Goal: Task Accomplishment & Management: Use online tool/utility

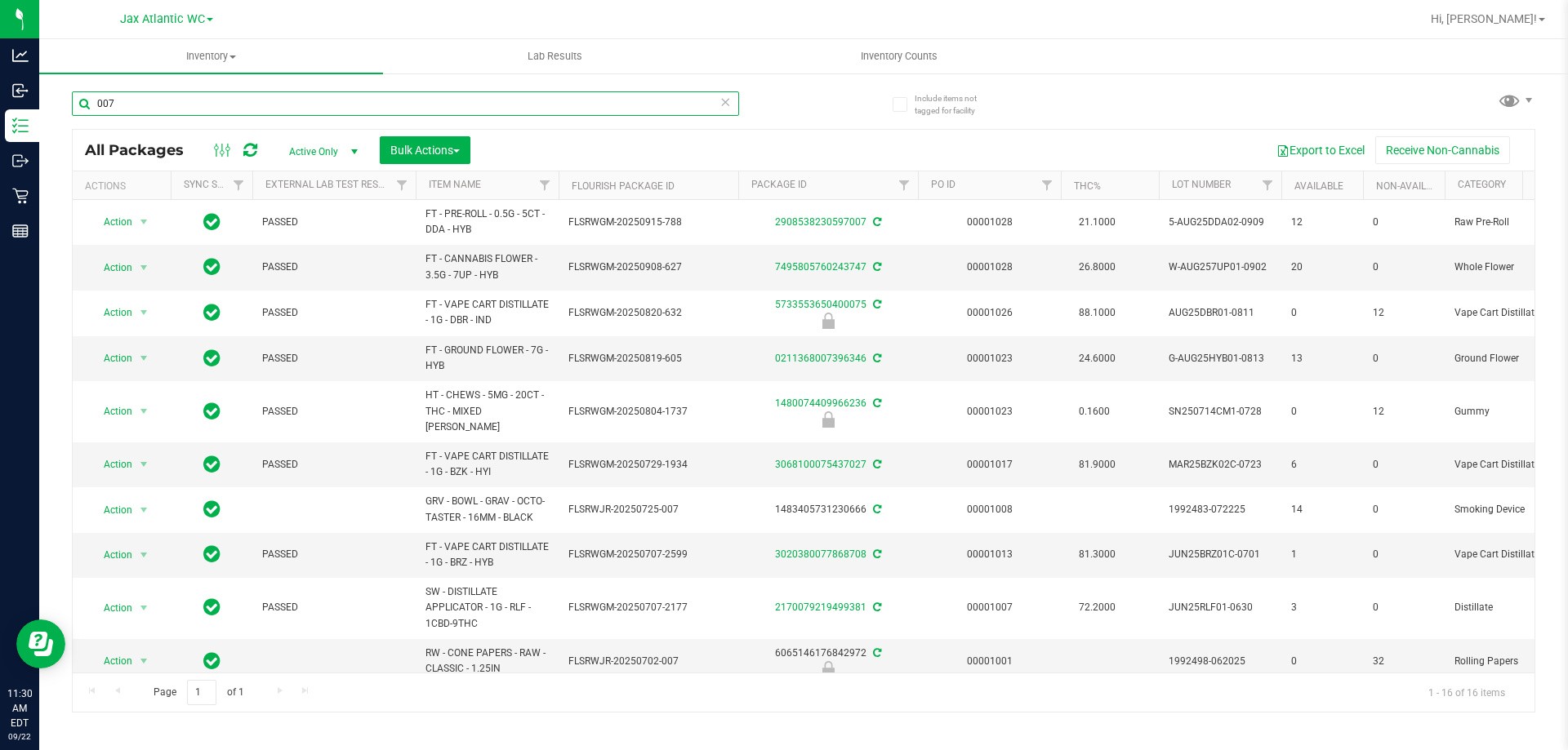
click at [221, 92] on input "007" at bounding box center [405, 103] width 667 height 24
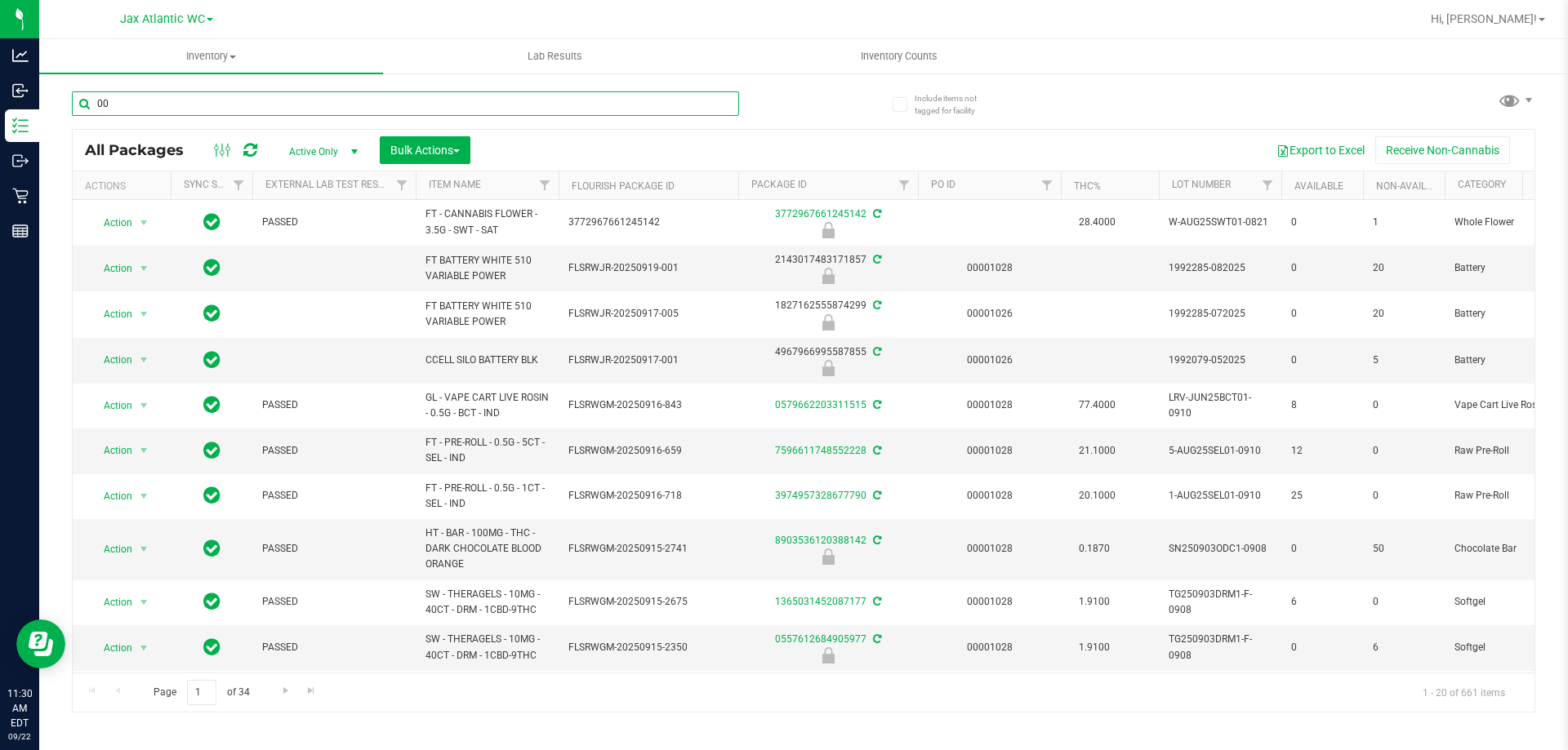
type input "0"
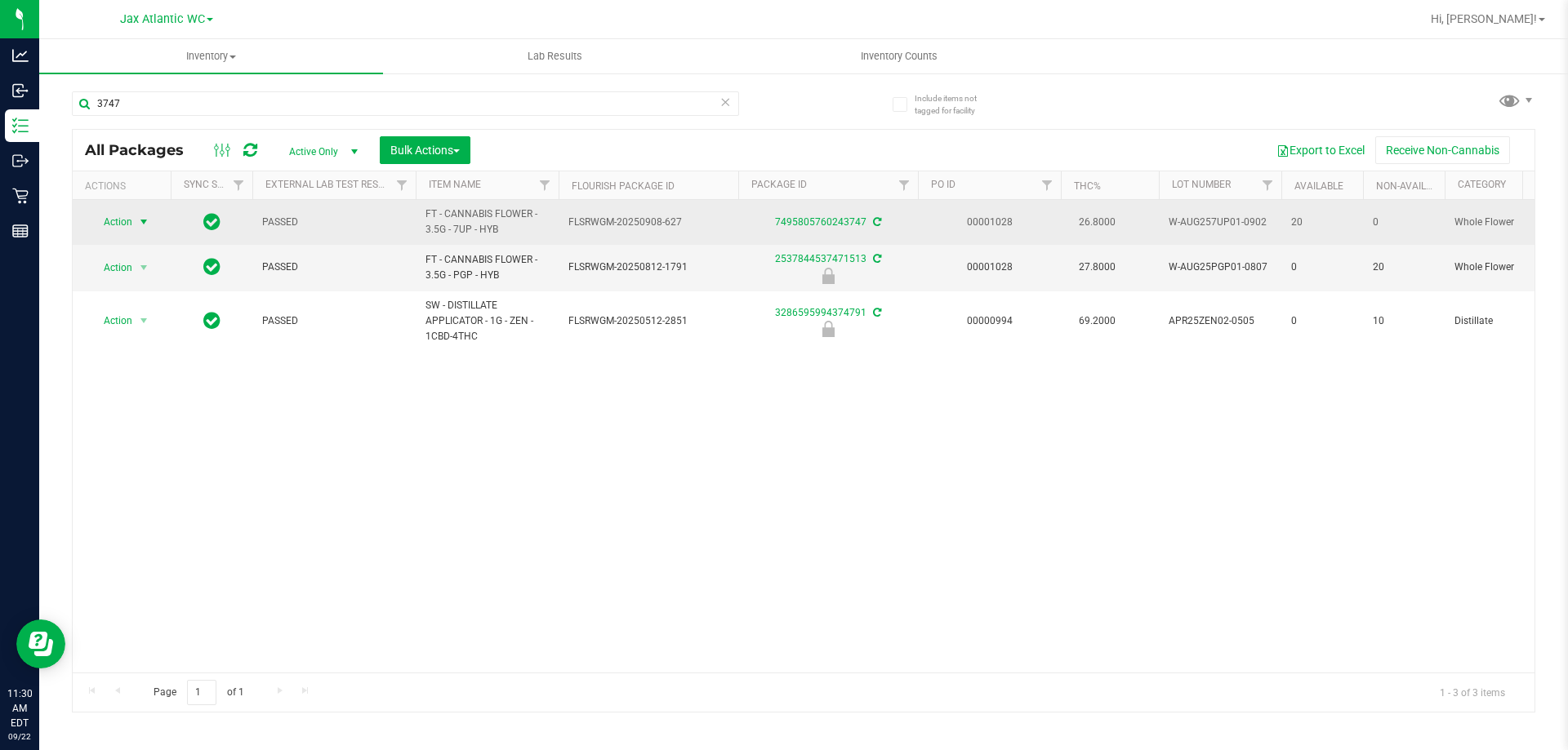
click at [145, 225] on span "select" at bounding box center [143, 222] width 13 height 13
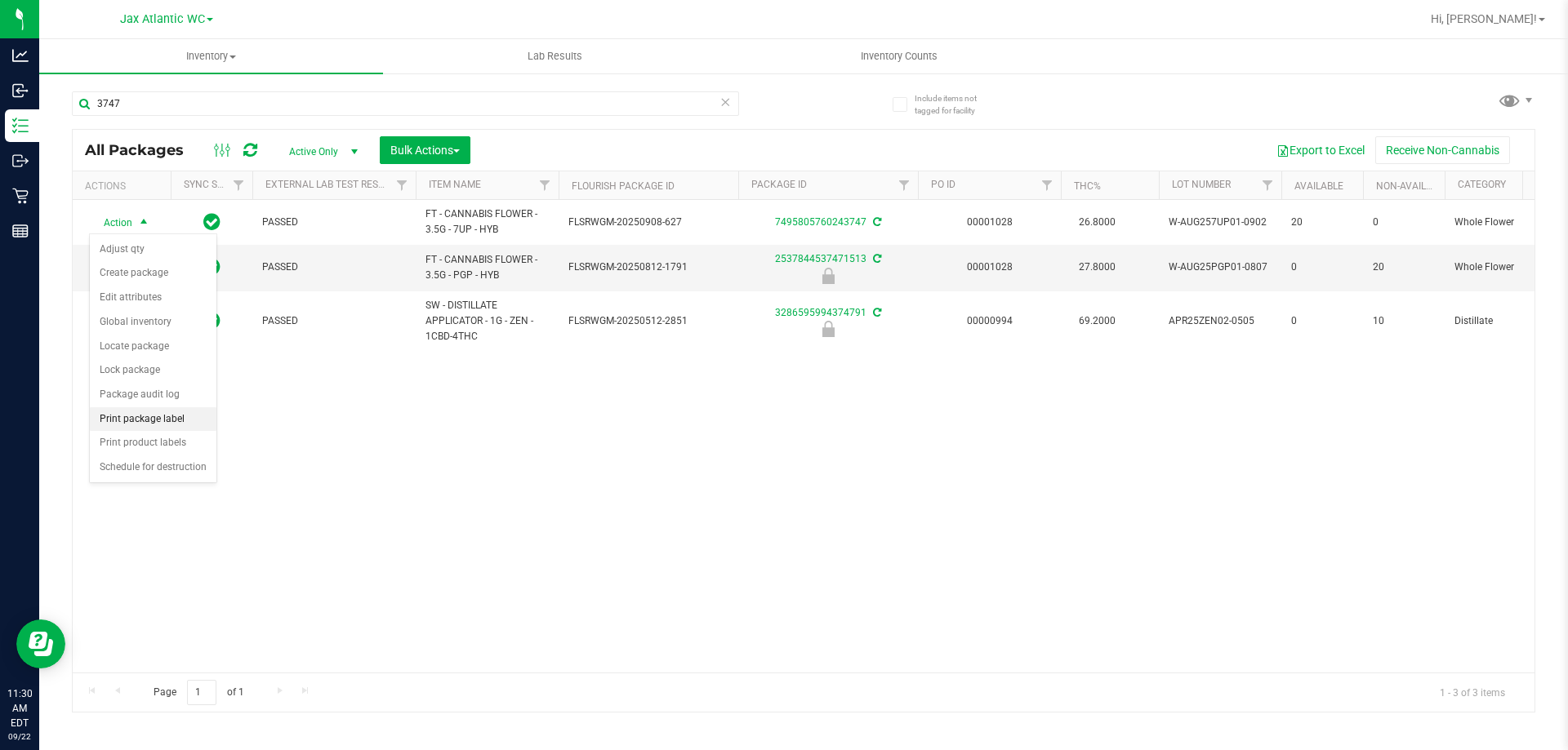
click at [152, 423] on li "Print package label" at bounding box center [152, 420] width 127 height 24
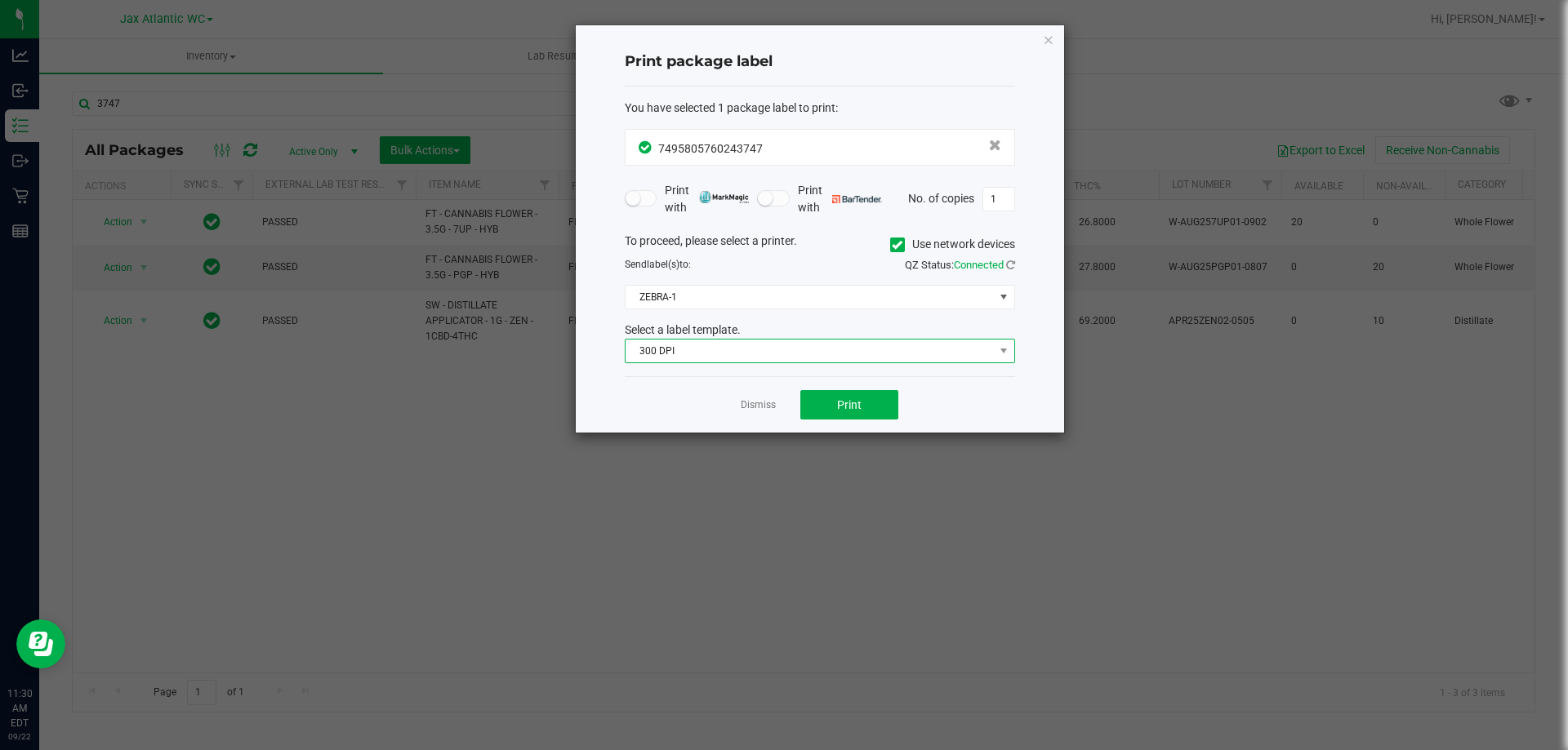
click at [716, 350] on span "300 DPI" at bounding box center [810, 351] width 368 height 23
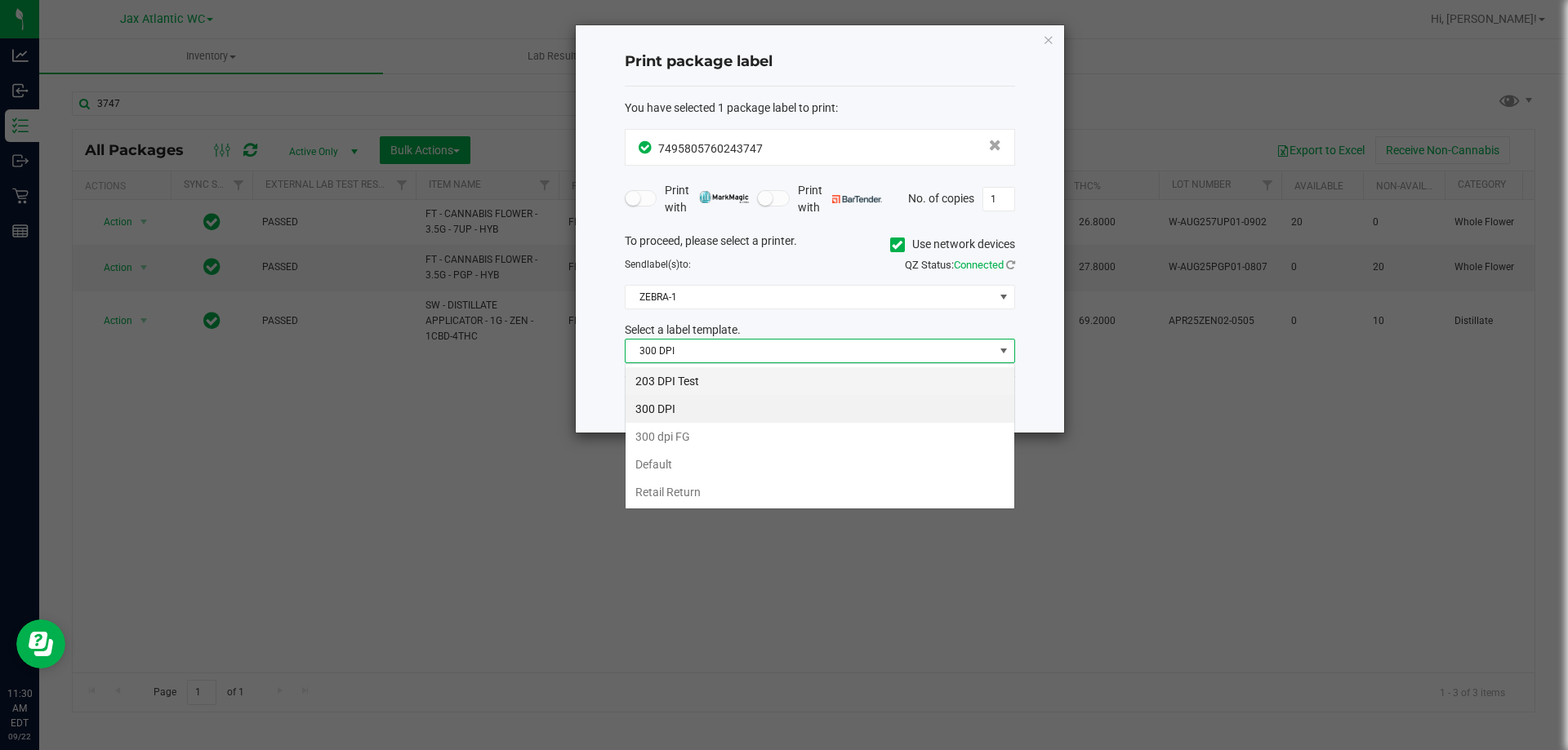
scroll to position [24, 391]
click at [689, 372] on li "203 DPI Test" at bounding box center [820, 381] width 389 height 28
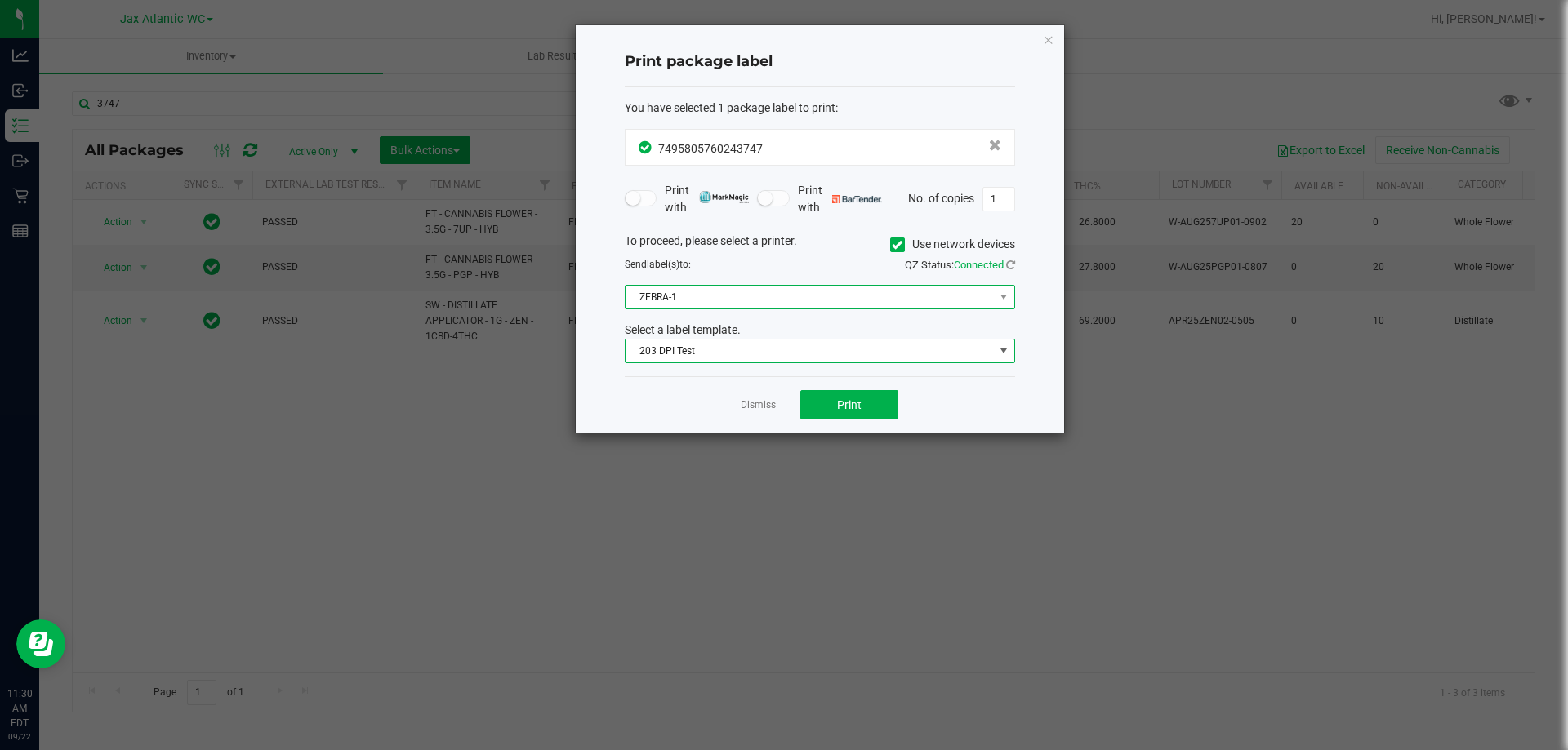
click at [699, 304] on span "ZEBRA-1" at bounding box center [810, 297] width 368 height 23
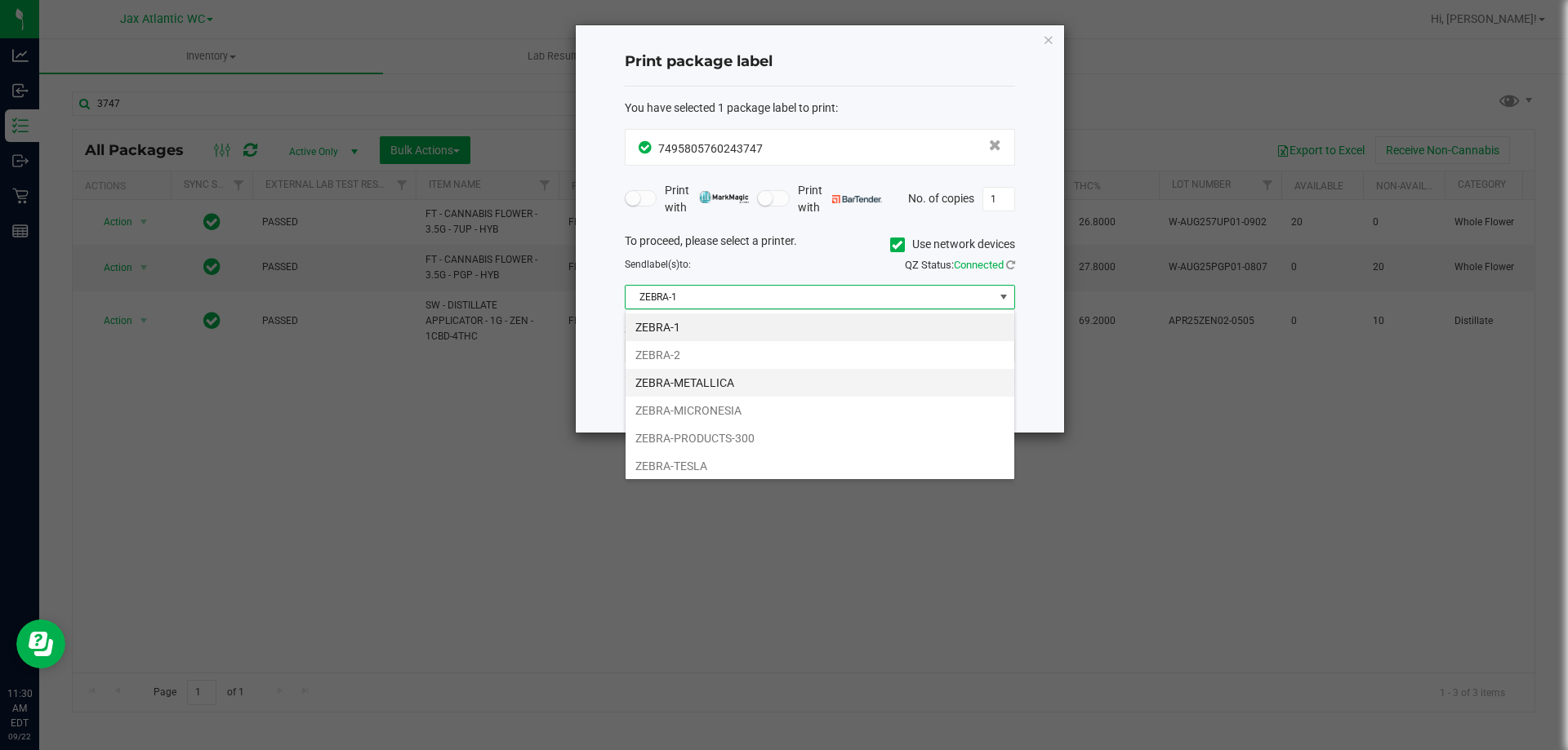
click at [719, 378] on li "ZEBRA-METALLICA" at bounding box center [820, 383] width 389 height 28
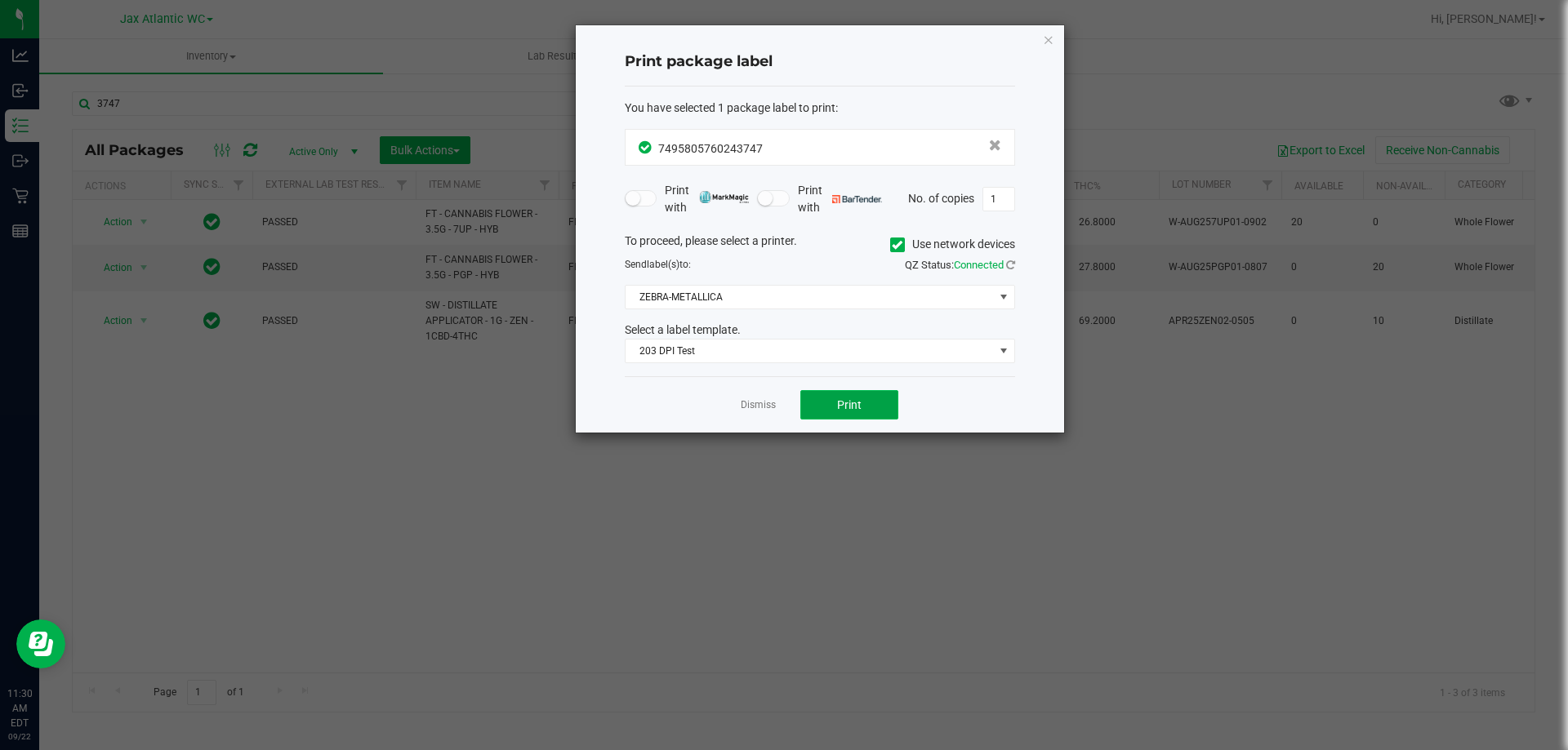
click at [867, 405] on button "Print" at bounding box center [849, 405] width 98 height 29
click at [750, 410] on link "Dismiss" at bounding box center [758, 405] width 35 height 14
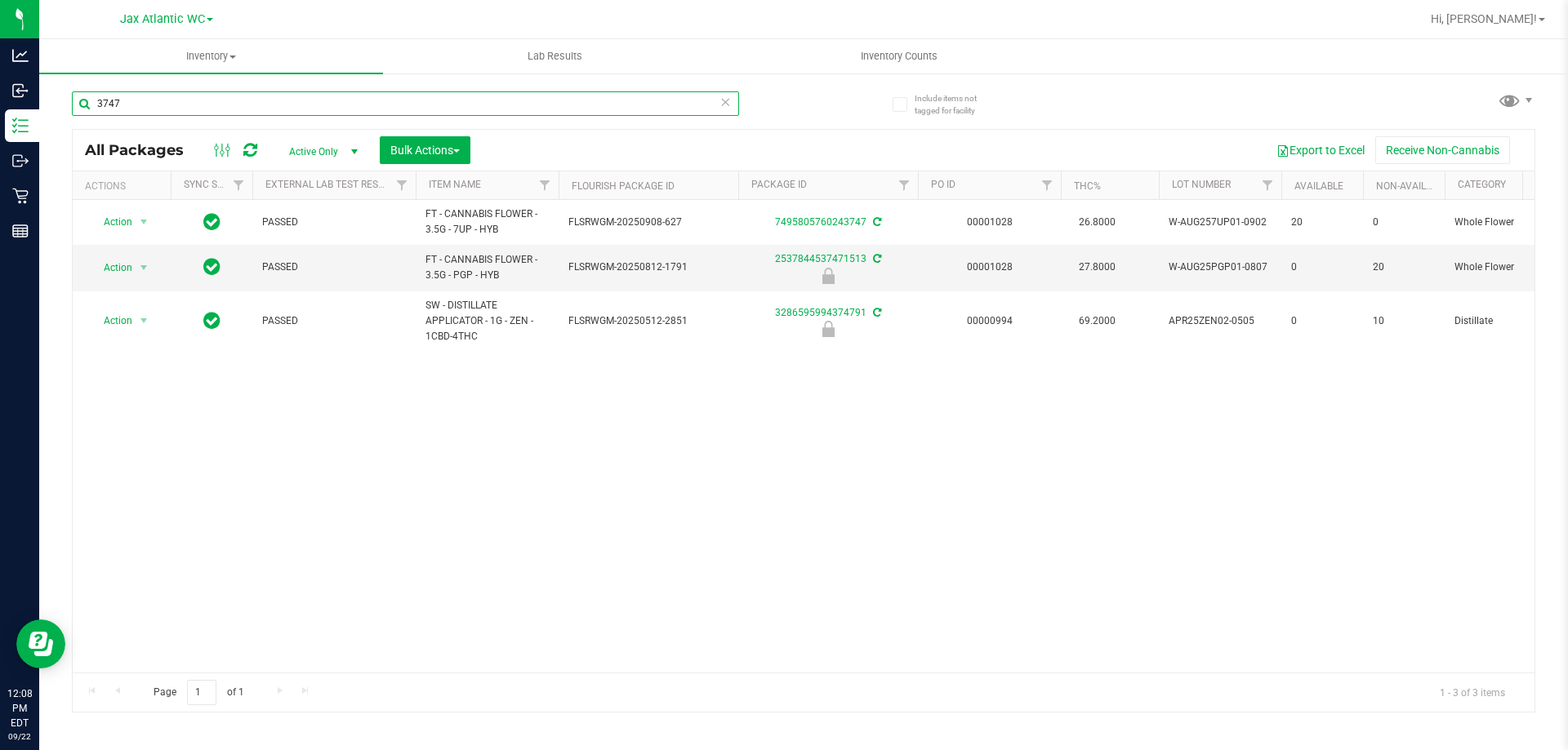
click at [171, 113] on input "3747" at bounding box center [405, 103] width 667 height 24
type input "count"
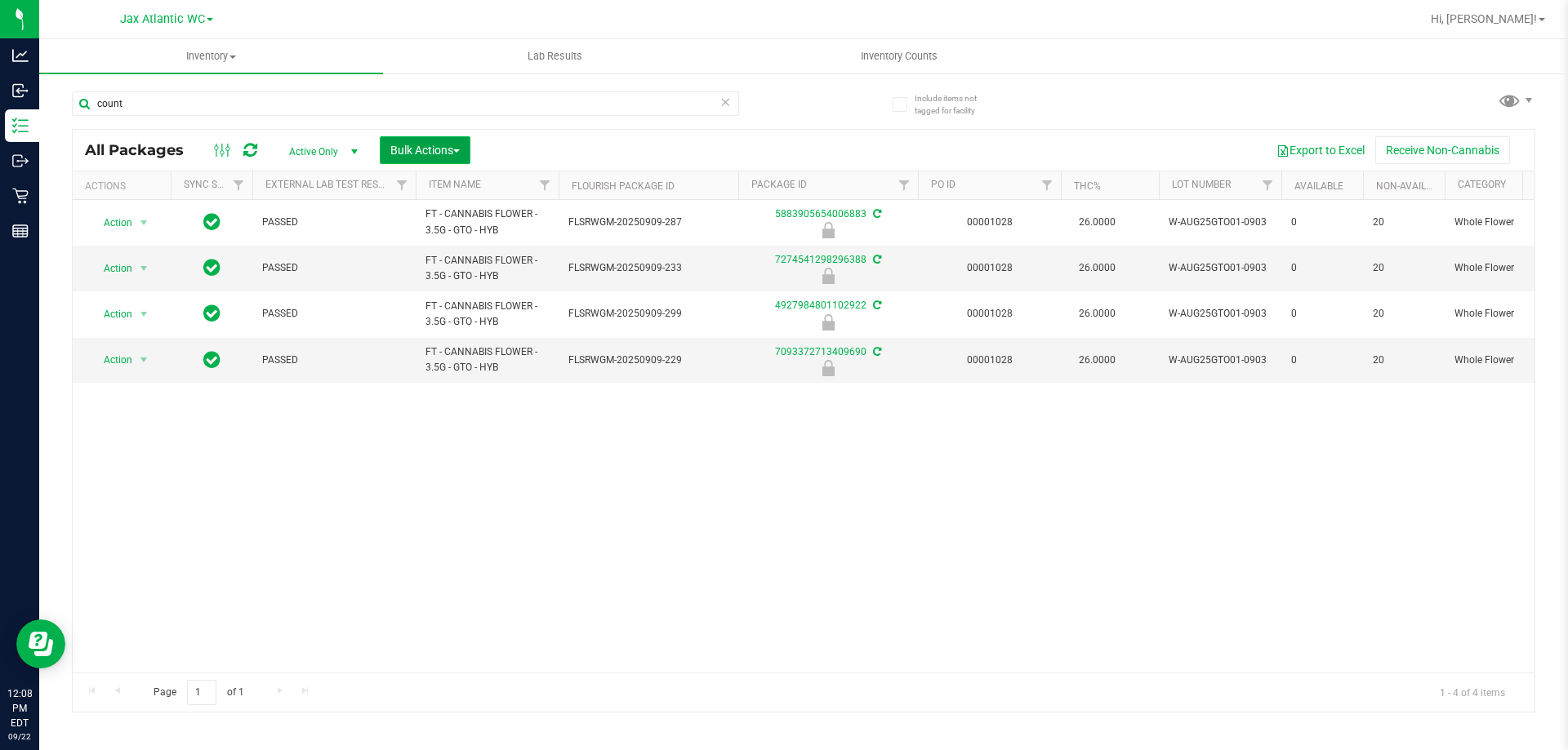
click at [457, 152] on span "Bulk Actions" at bounding box center [425, 150] width 70 height 13
click at [466, 305] on span "Lock/Unlock packages" at bounding box center [446, 306] width 112 height 13
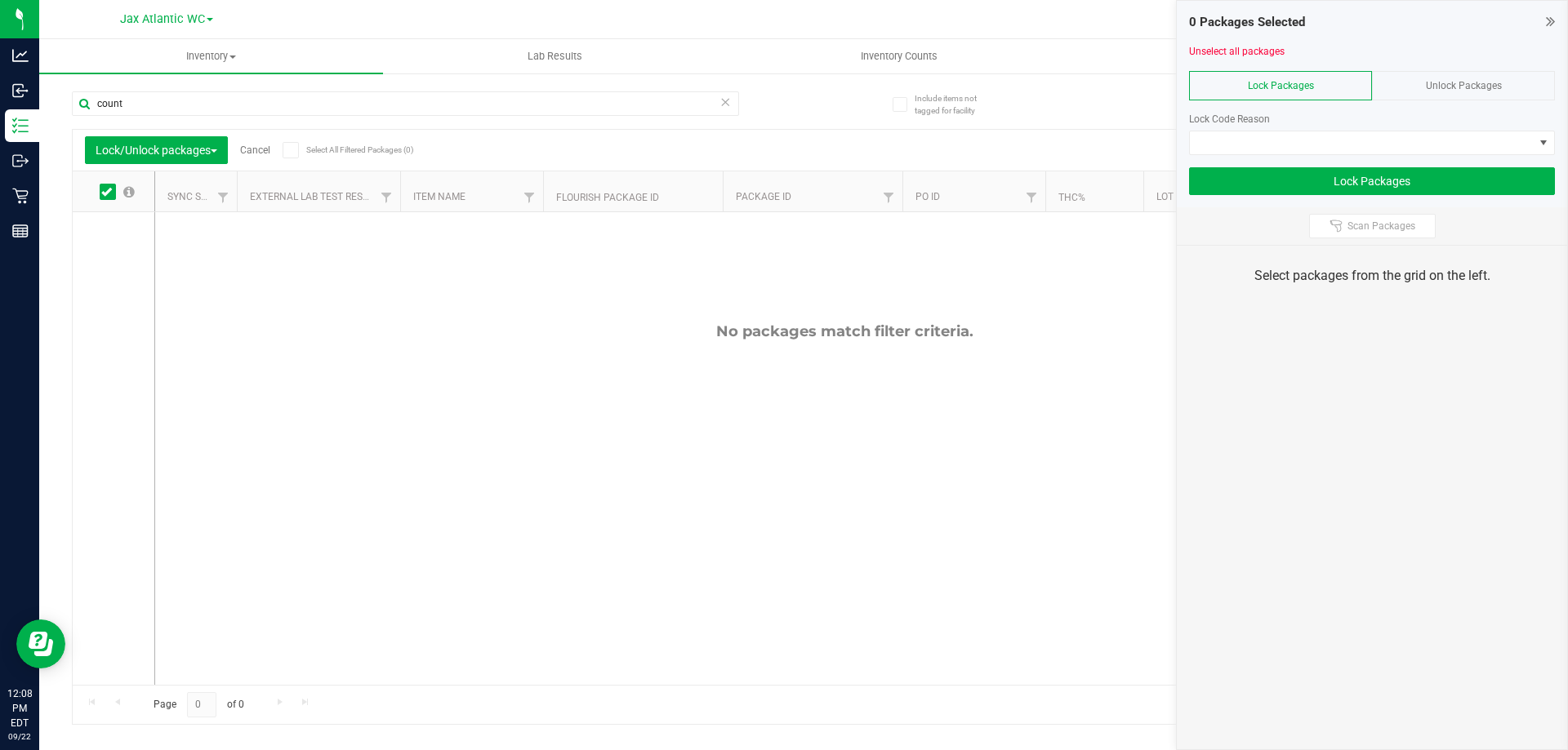
click at [1459, 89] on span "Unlock Packages" at bounding box center [1464, 85] width 76 height 11
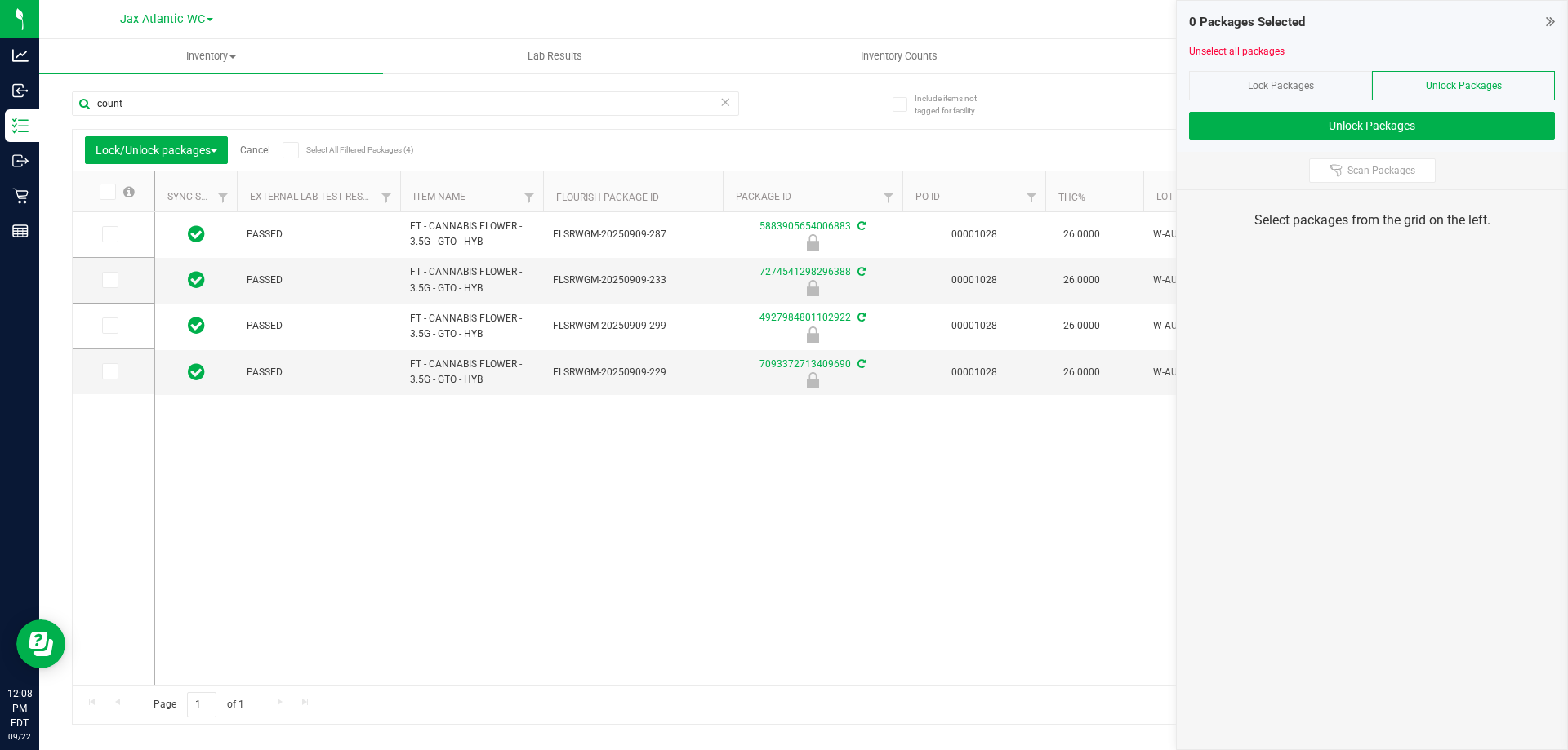
click at [114, 192] on span at bounding box center [108, 192] width 16 height 16
click at [0, 0] on input "checkbox" at bounding box center [0, 0] width 0 height 0
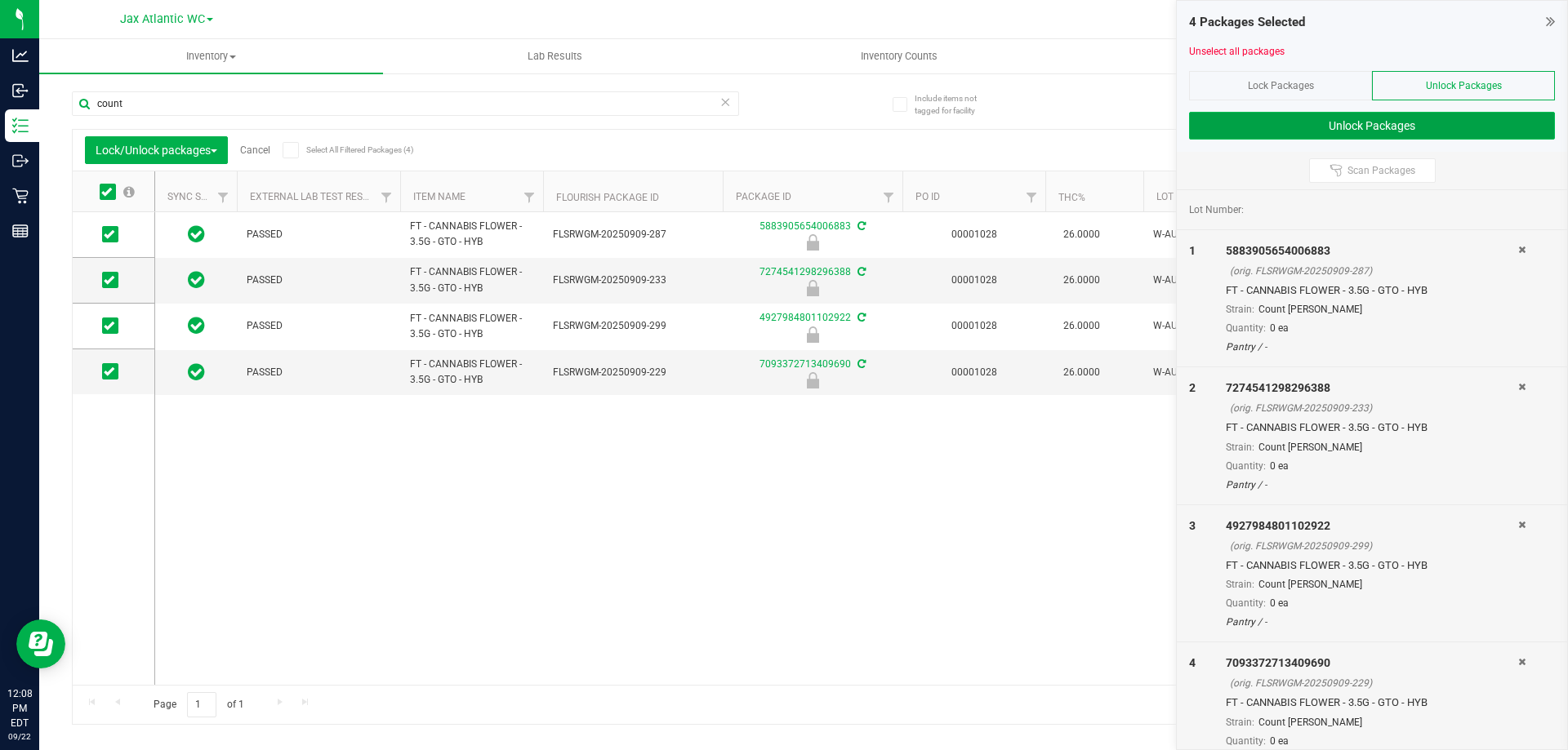
click at [1367, 120] on button "Unlock Packages" at bounding box center [1372, 126] width 366 height 28
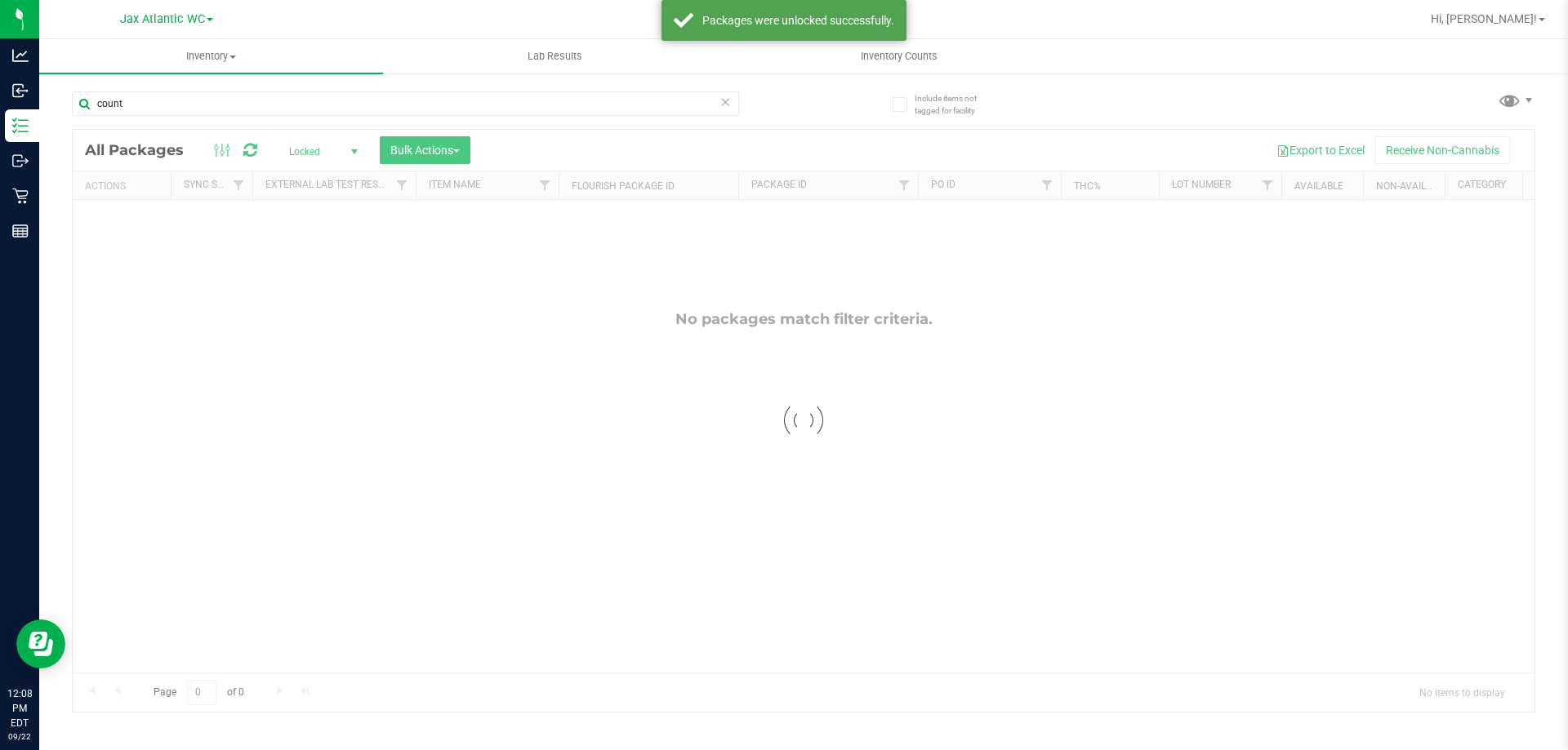
click at [360, 151] on div at bounding box center [803, 421] width 1462 height 582
click at [345, 151] on span "select" at bounding box center [355, 151] width 21 height 23
click at [332, 246] on li "All" at bounding box center [319, 250] width 89 height 24
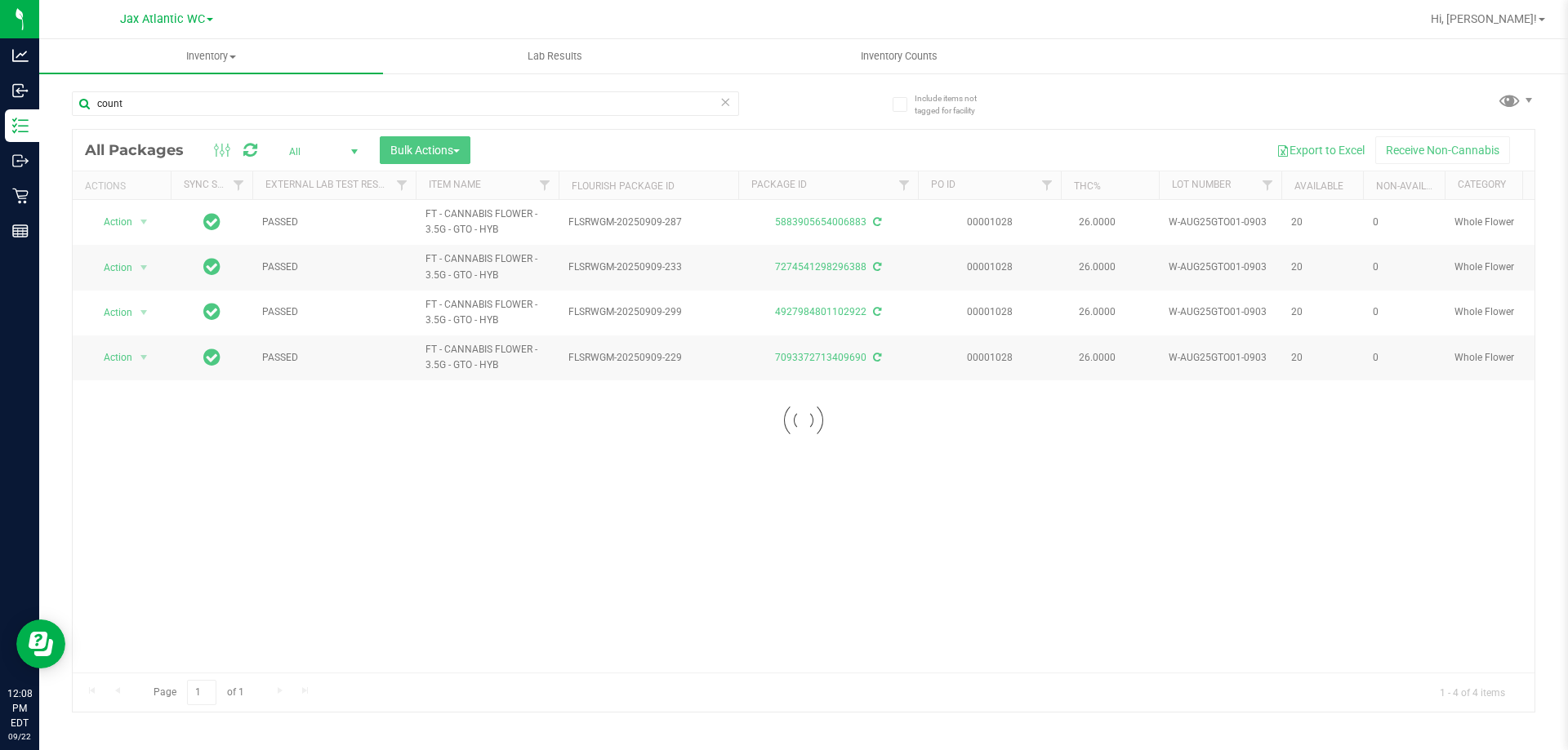
click at [448, 144] on div at bounding box center [803, 421] width 1462 height 582
click at [441, 149] on div at bounding box center [803, 421] width 1462 height 582
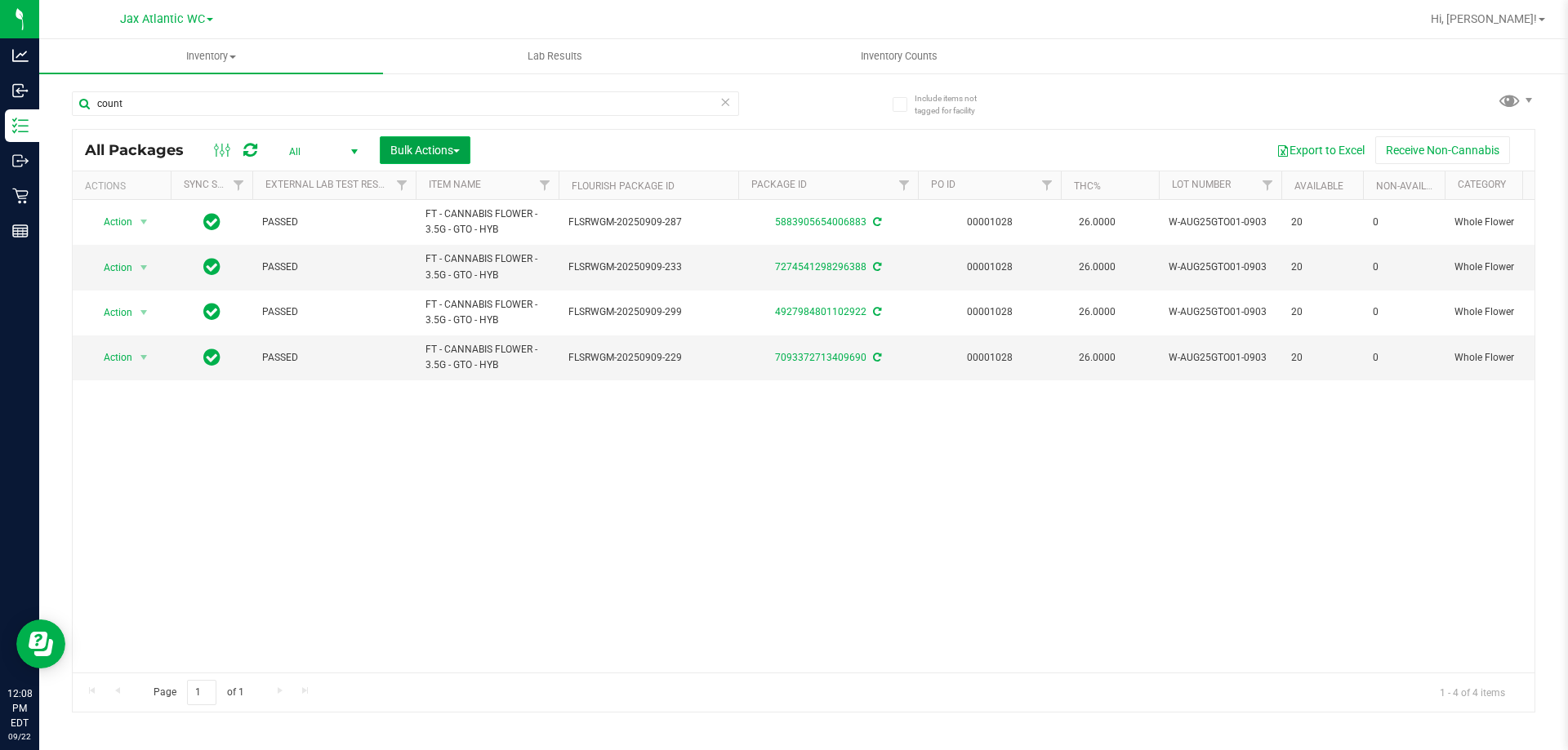
click at [452, 147] on span "Bulk Actions" at bounding box center [425, 150] width 70 height 13
click at [475, 307] on span "Lock/Unlock packages" at bounding box center [446, 306] width 112 height 13
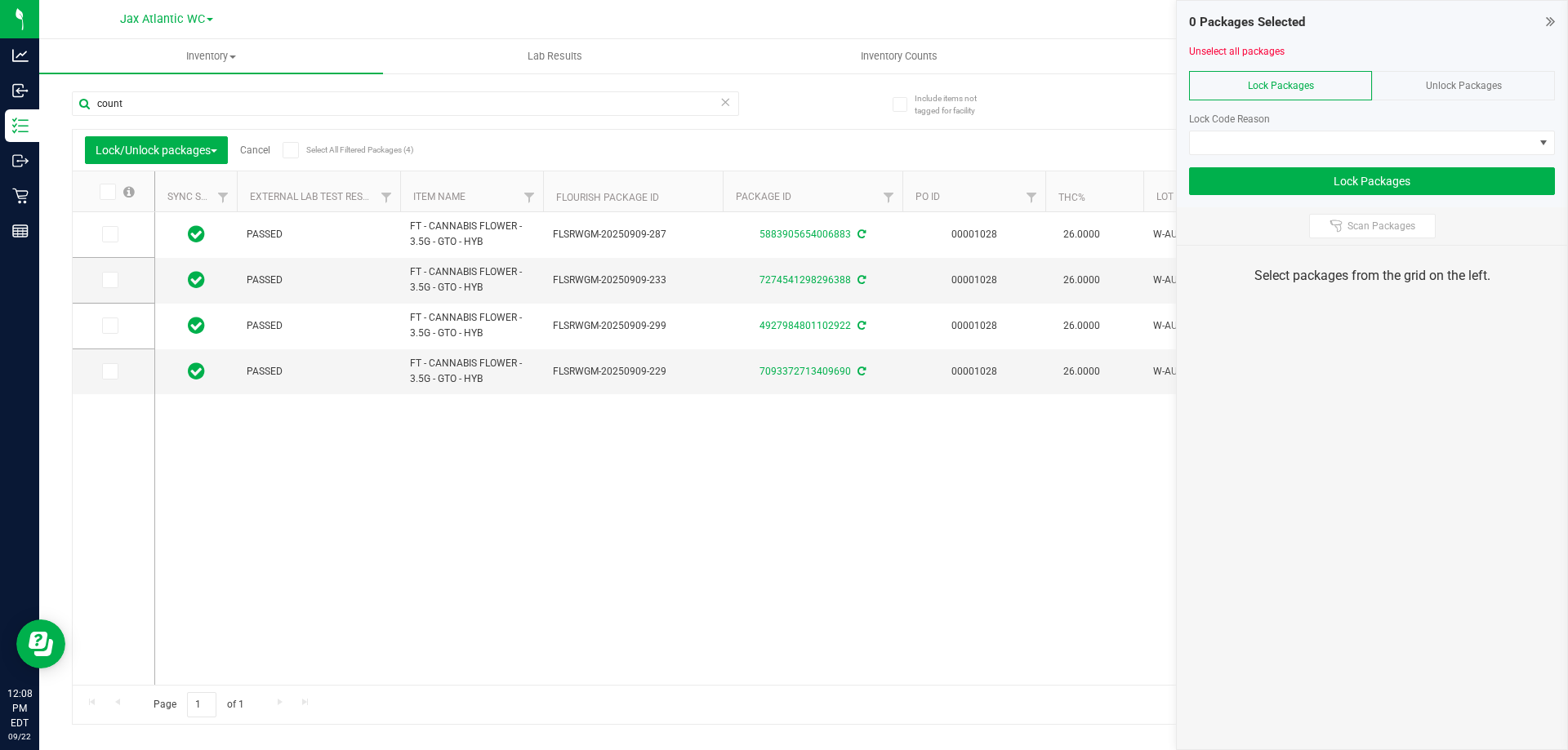
click at [108, 192] on icon at bounding box center [107, 192] width 10 height 0
click at [0, 0] on input "checkbox" at bounding box center [0, 0] width 0 height 0
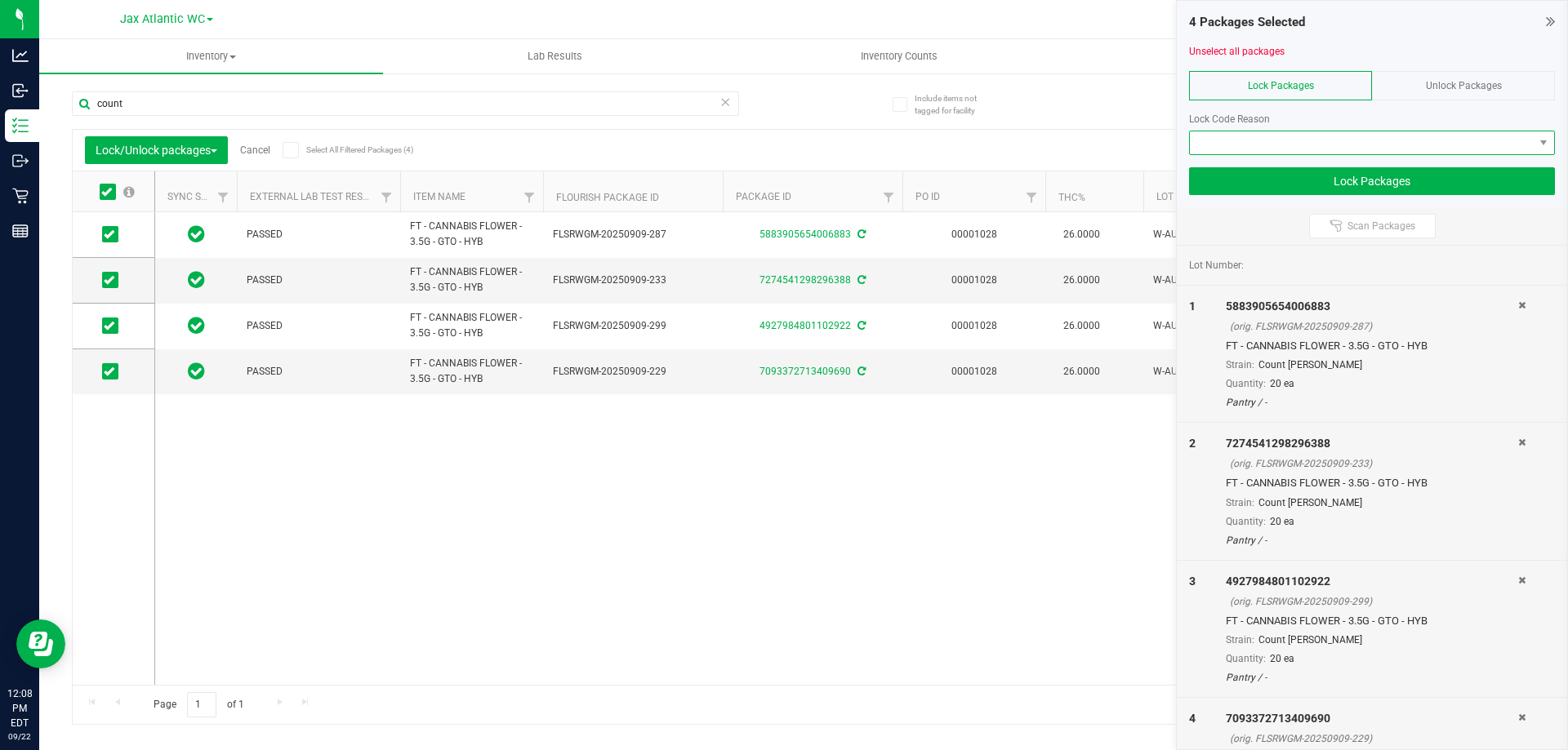
click at [1265, 135] on span at bounding box center [1362, 143] width 344 height 23
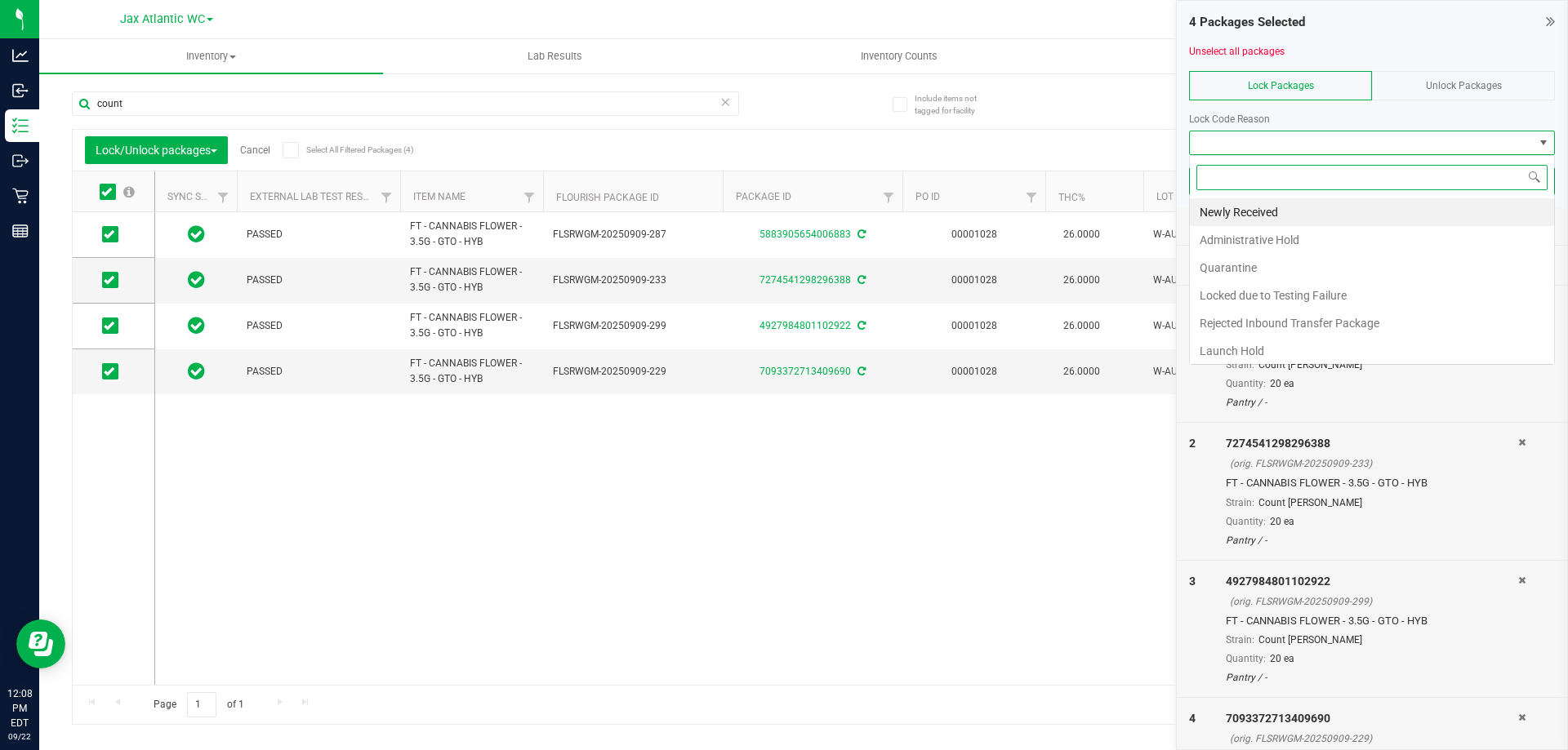
scroll to position [24, 366]
click at [1256, 347] on li "Launch Hold" at bounding box center [1372, 351] width 364 height 28
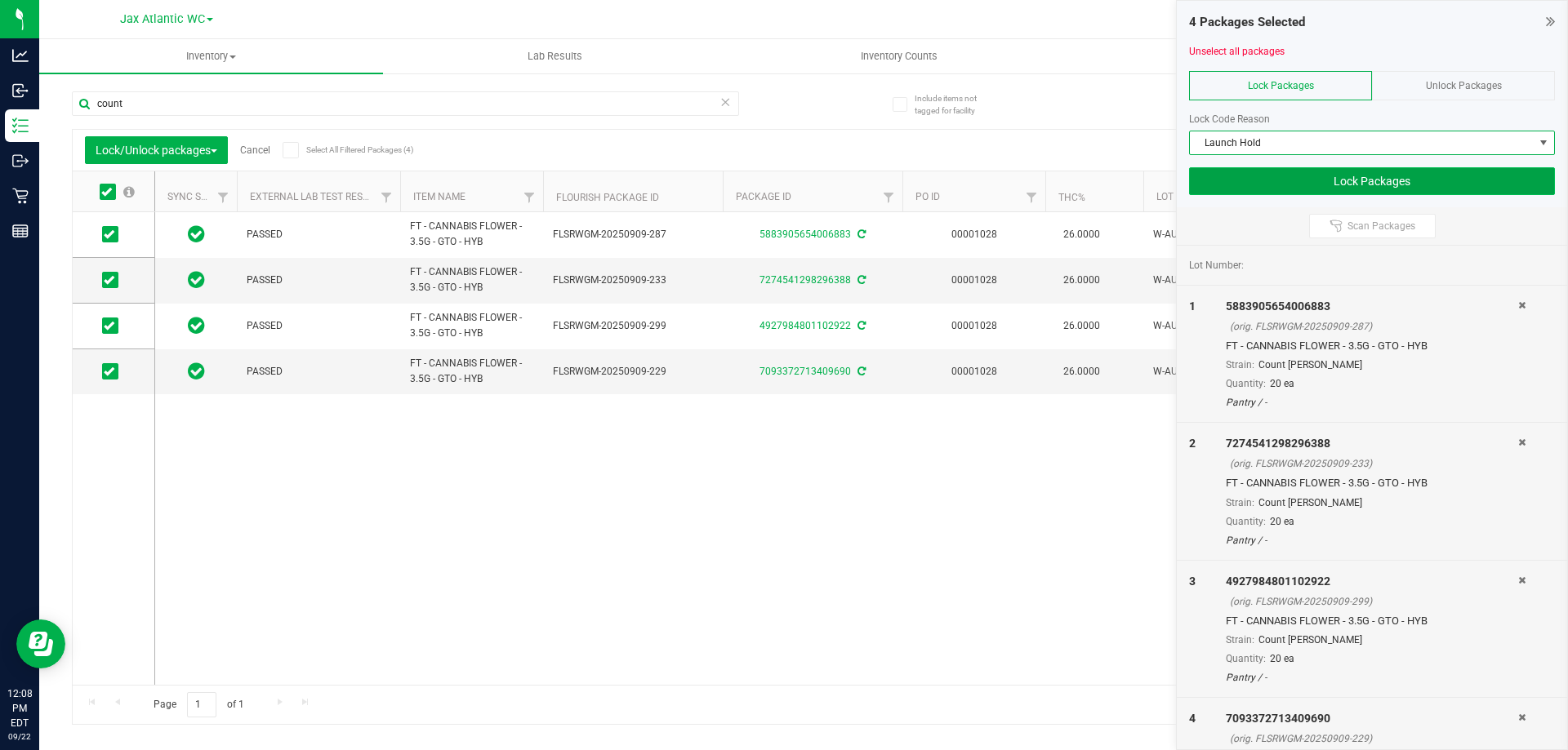
click at [1324, 186] on button "Lock Packages" at bounding box center [1372, 181] width 366 height 28
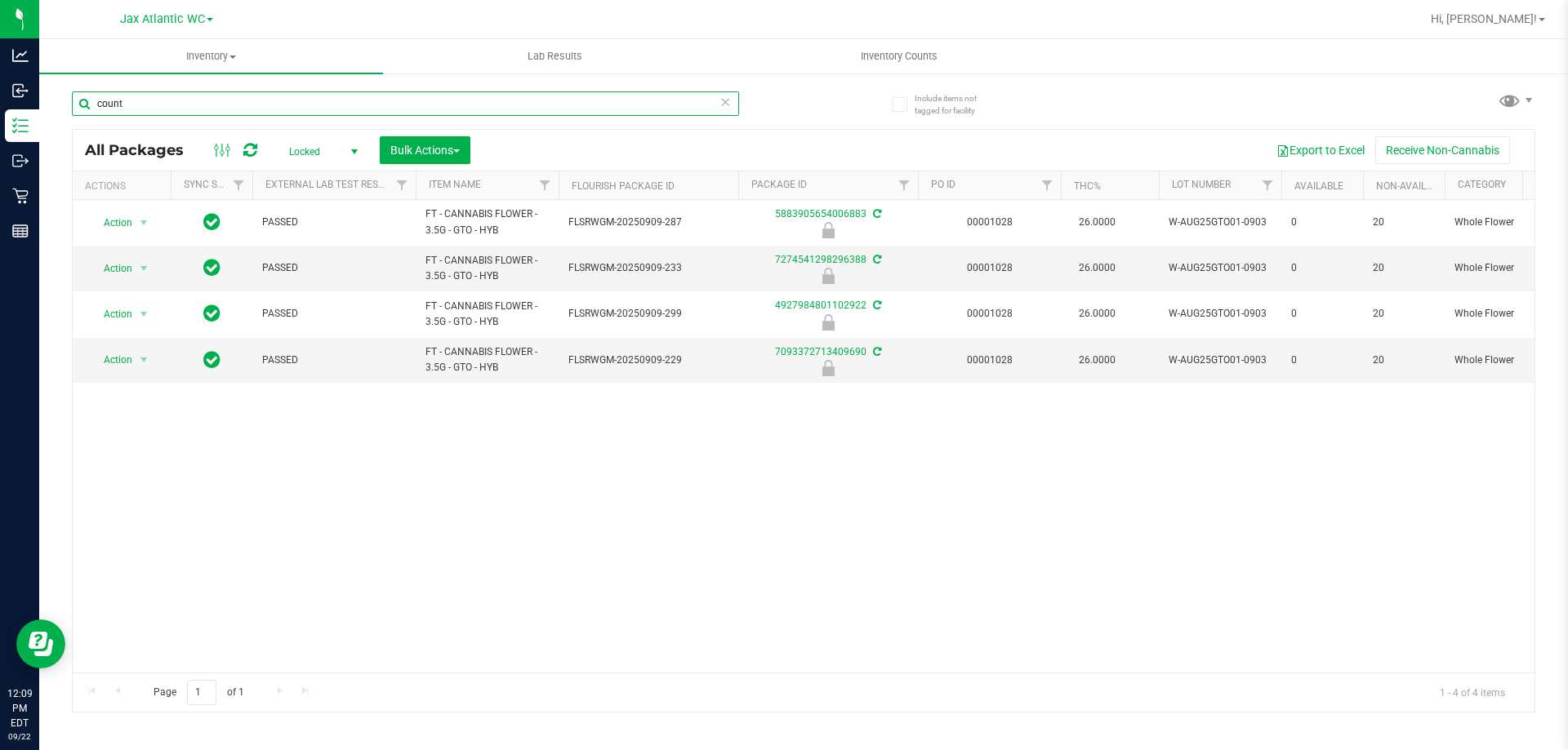
click at [166, 104] on input "count" at bounding box center [405, 103] width 667 height 24
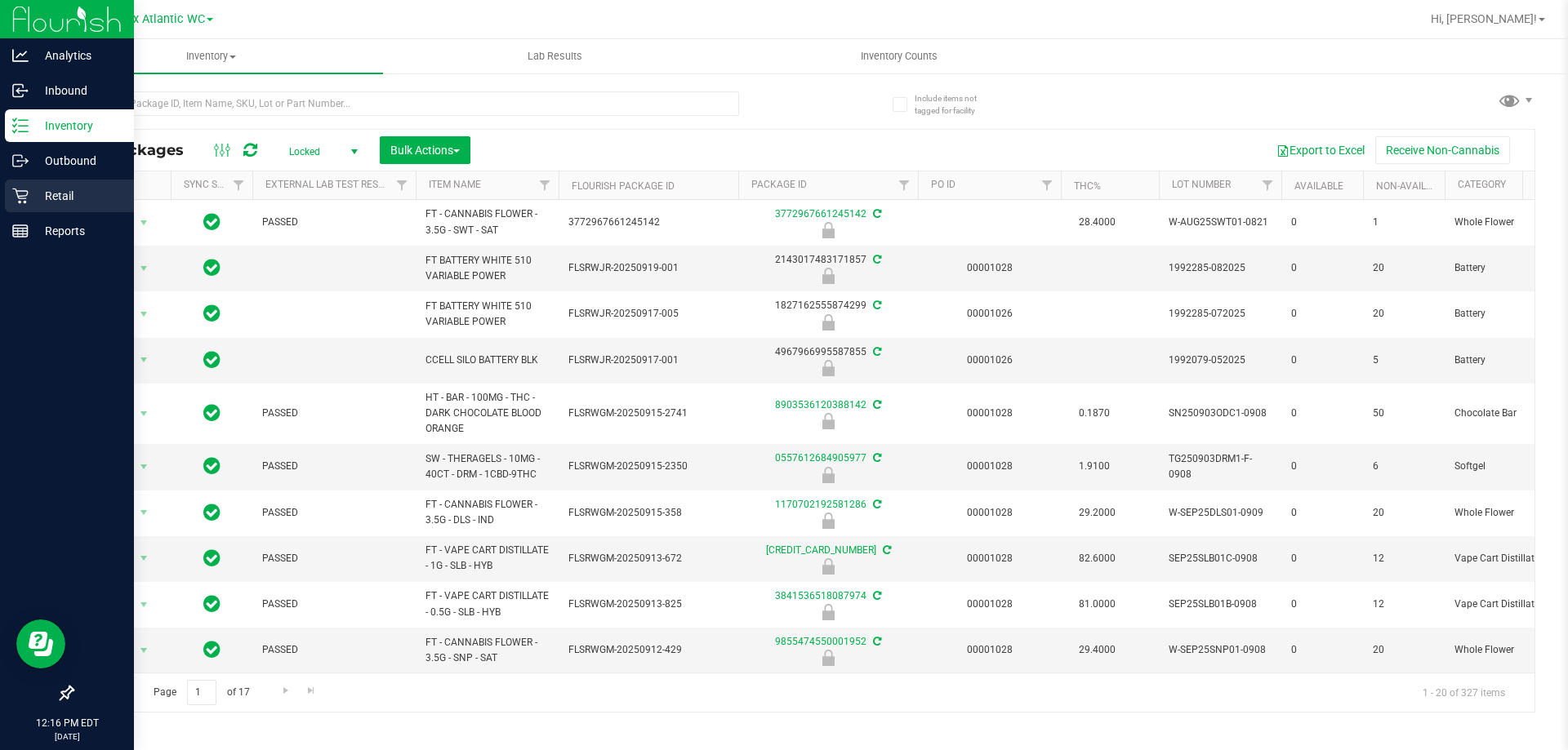
click at [17, 190] on icon at bounding box center [20, 195] width 16 height 16
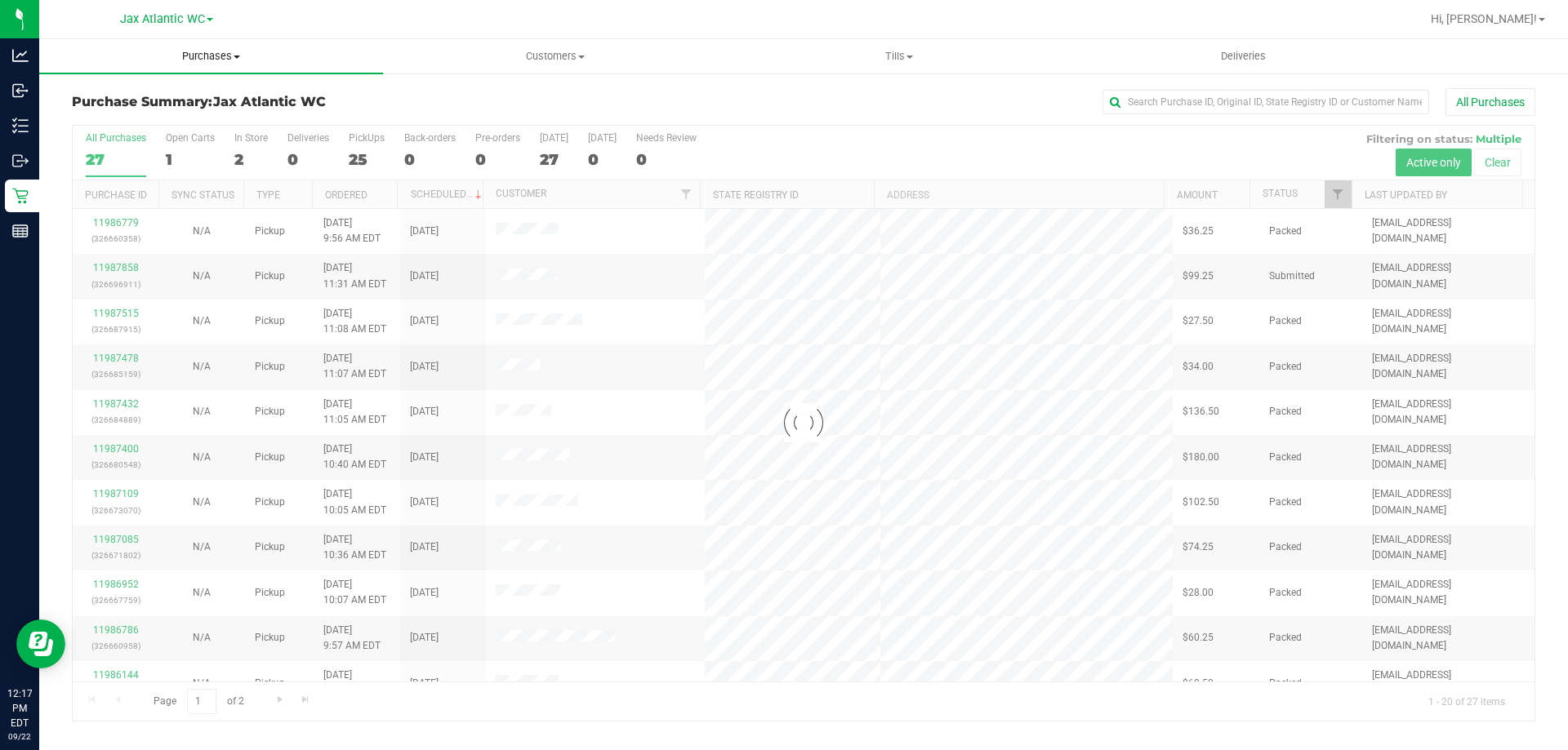
click at [226, 62] on span "Purchases" at bounding box center [212, 56] width 344 height 15
click at [183, 120] on li "Fulfillment" at bounding box center [212, 118] width 344 height 20
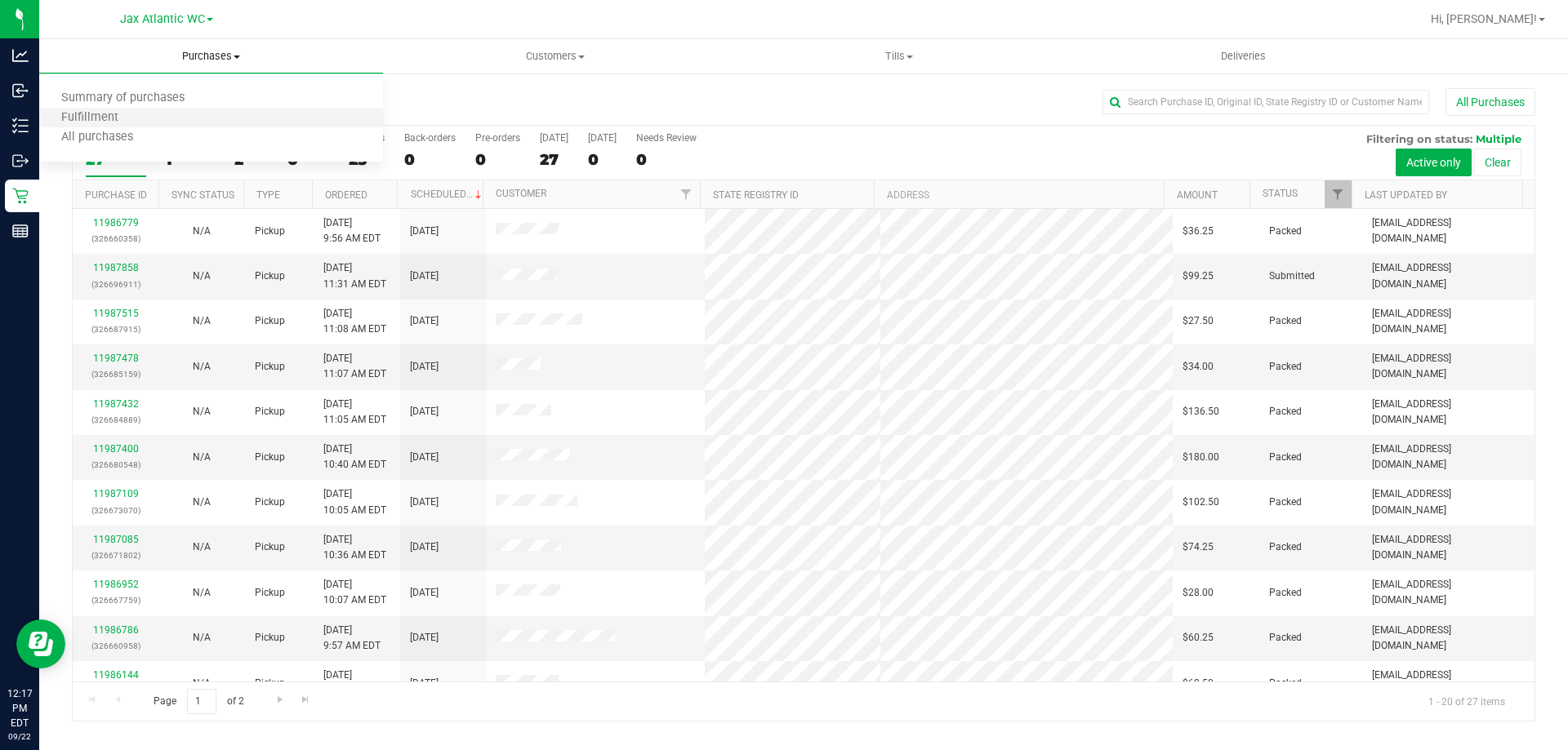
click at [183, 120] on li "Fulfillment" at bounding box center [212, 118] width 344 height 20
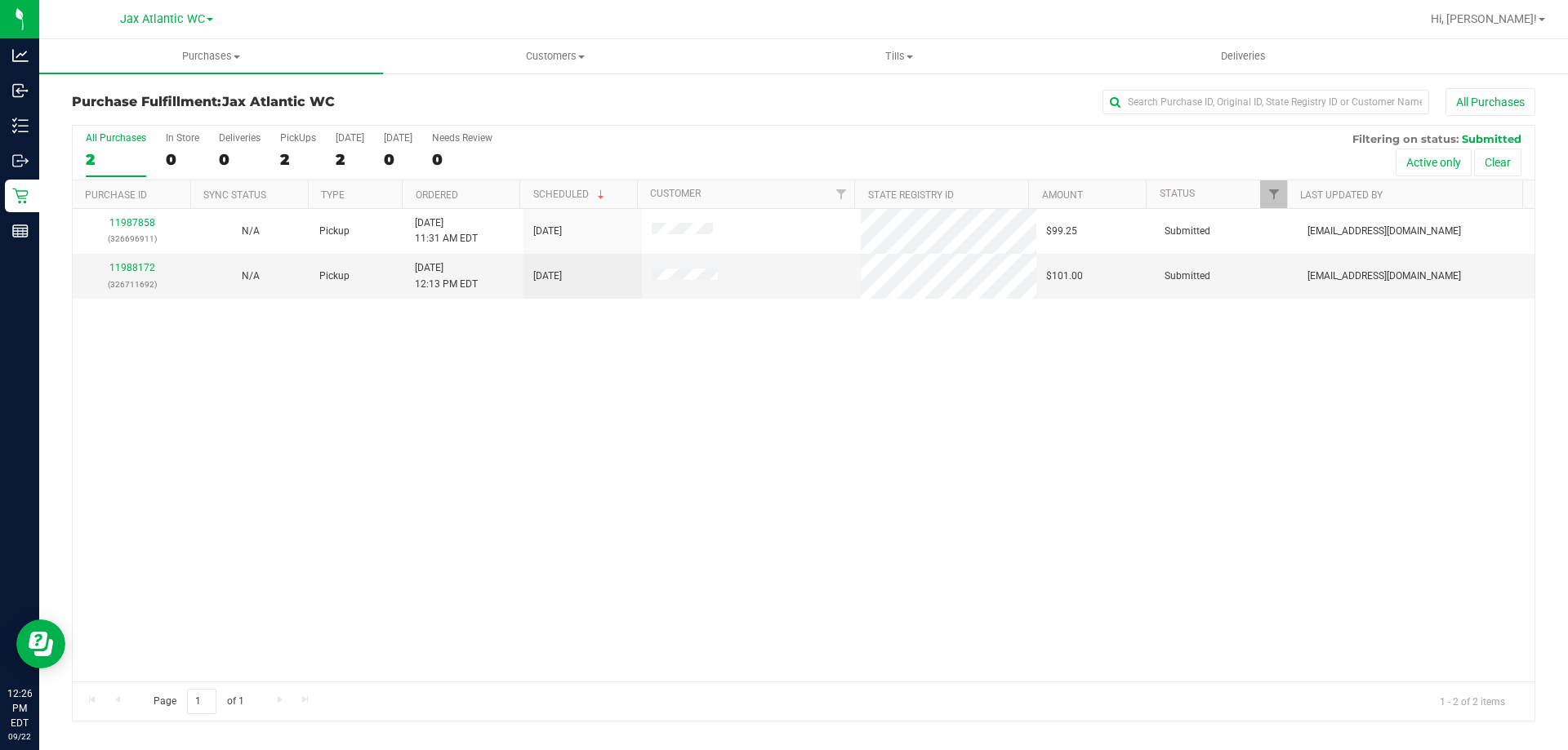
click at [585, 393] on div "11987858 (326696911) N/A Pickup [DATE] 11:31 AM EDT 9/22/2025 $99.25 Submitted …" at bounding box center [803, 446] width 1462 height 473
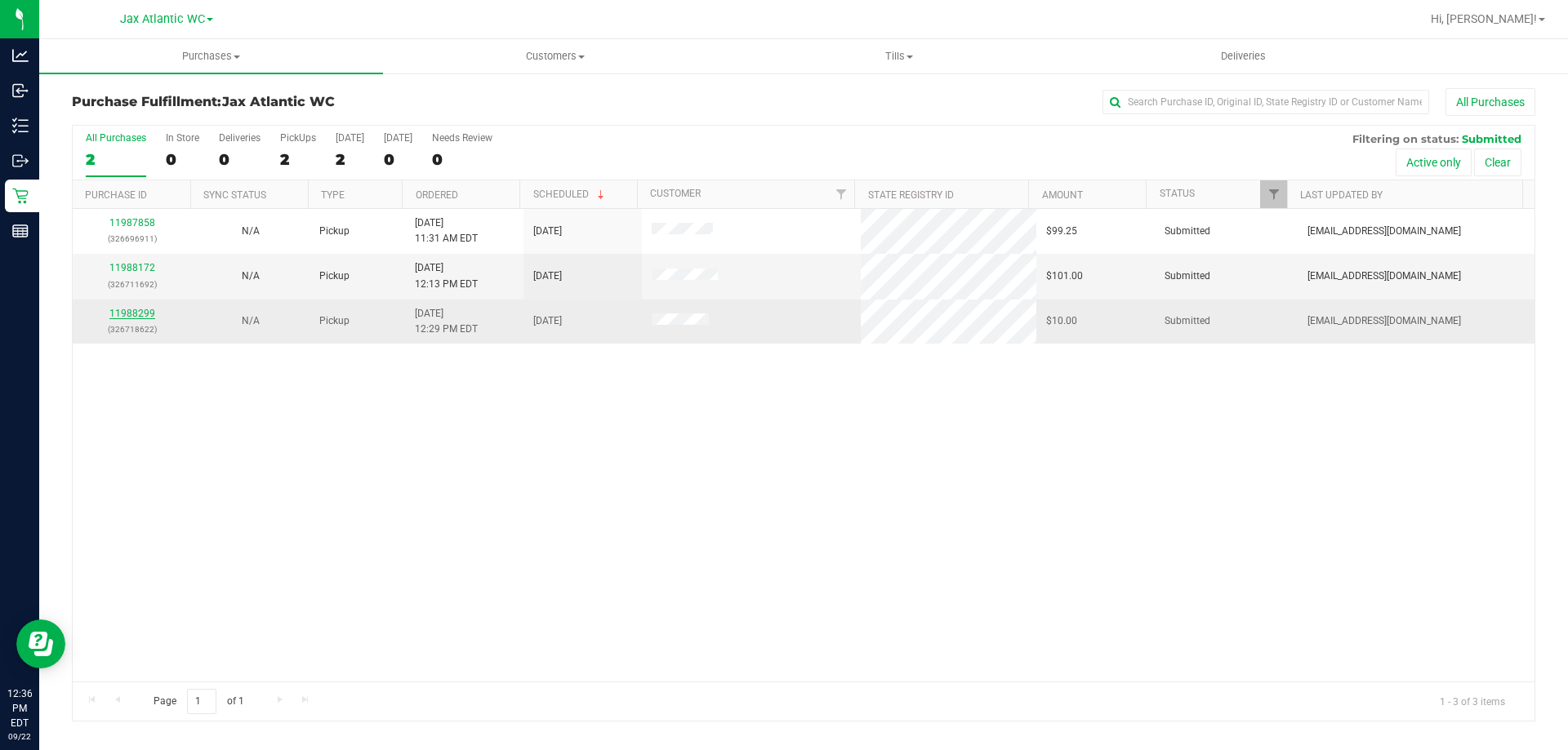
click at [121, 310] on link "11988299" at bounding box center [132, 313] width 46 height 11
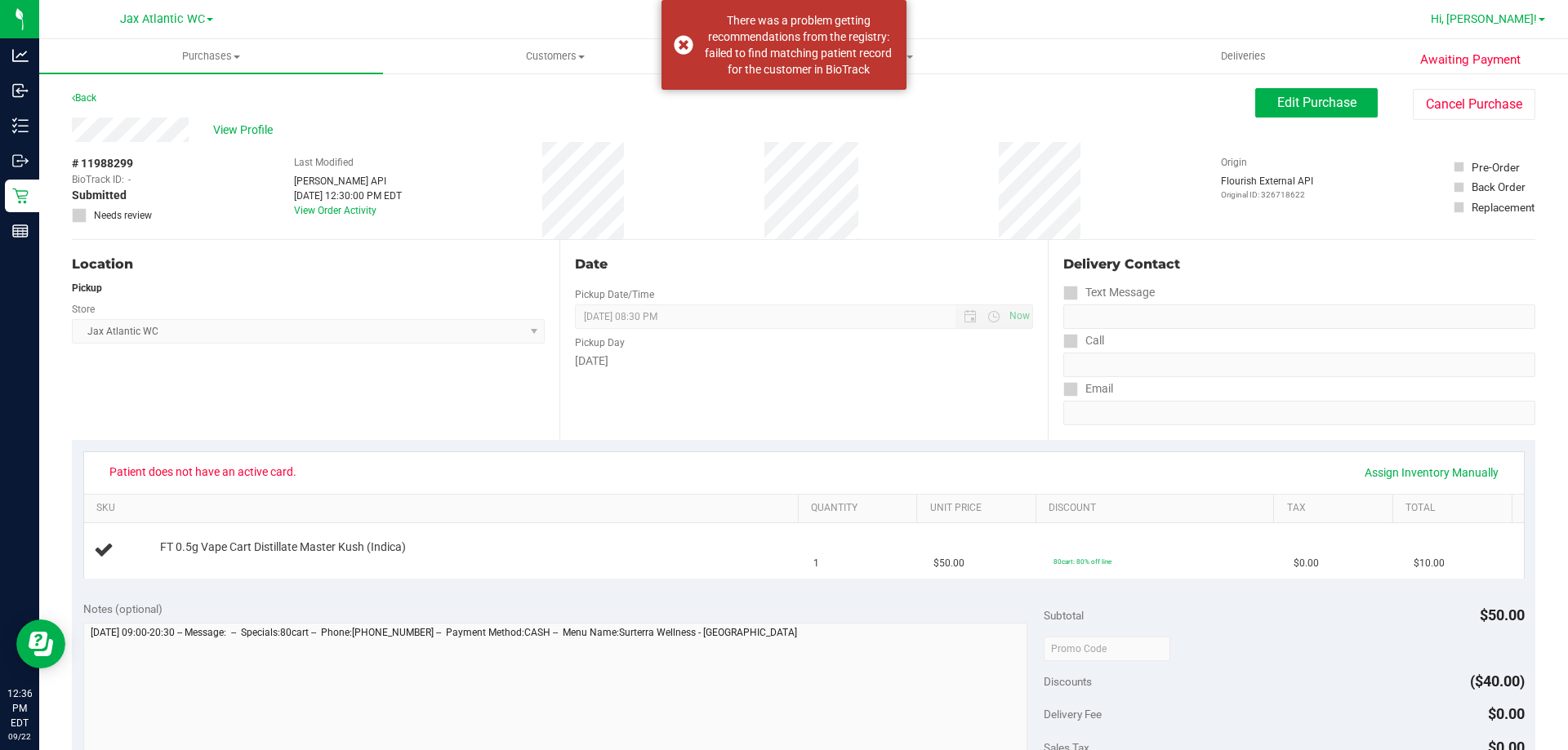
click at [1509, 21] on span "Hi, [PERSON_NAME]!" at bounding box center [1484, 18] width 106 height 13
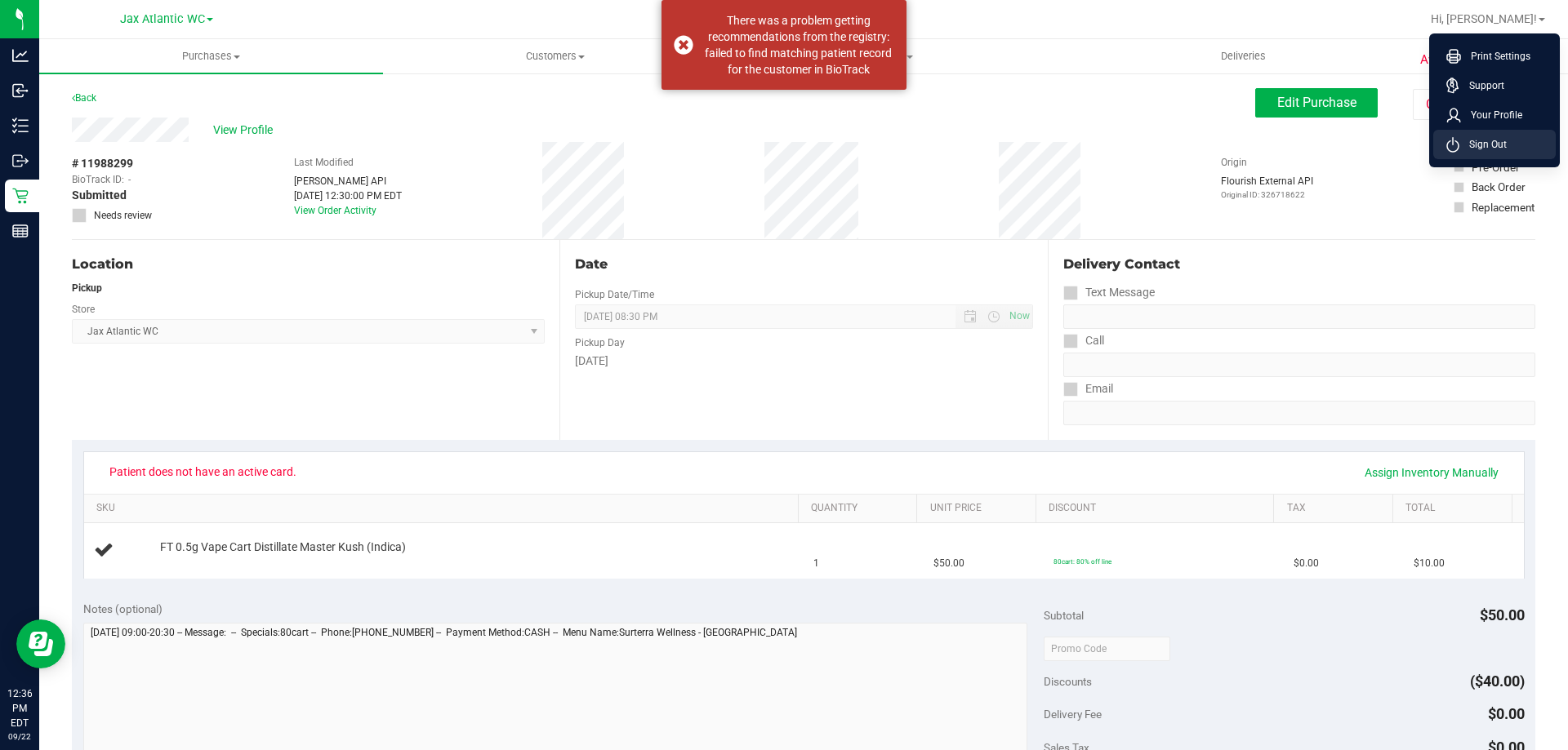
click at [1492, 145] on span "Sign Out" at bounding box center [1483, 144] width 47 height 16
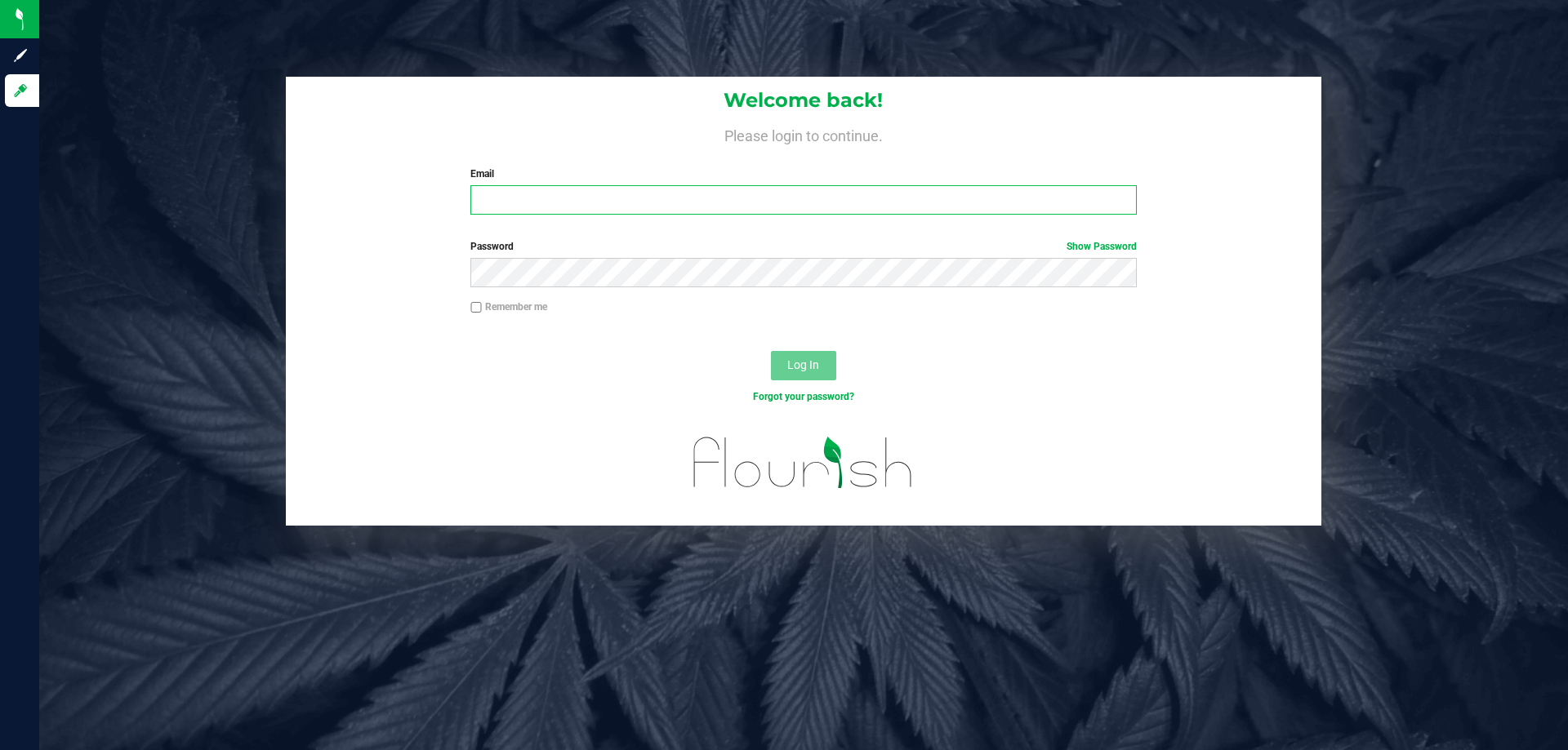
click at [889, 196] on input "Email" at bounding box center [804, 200] width 666 height 29
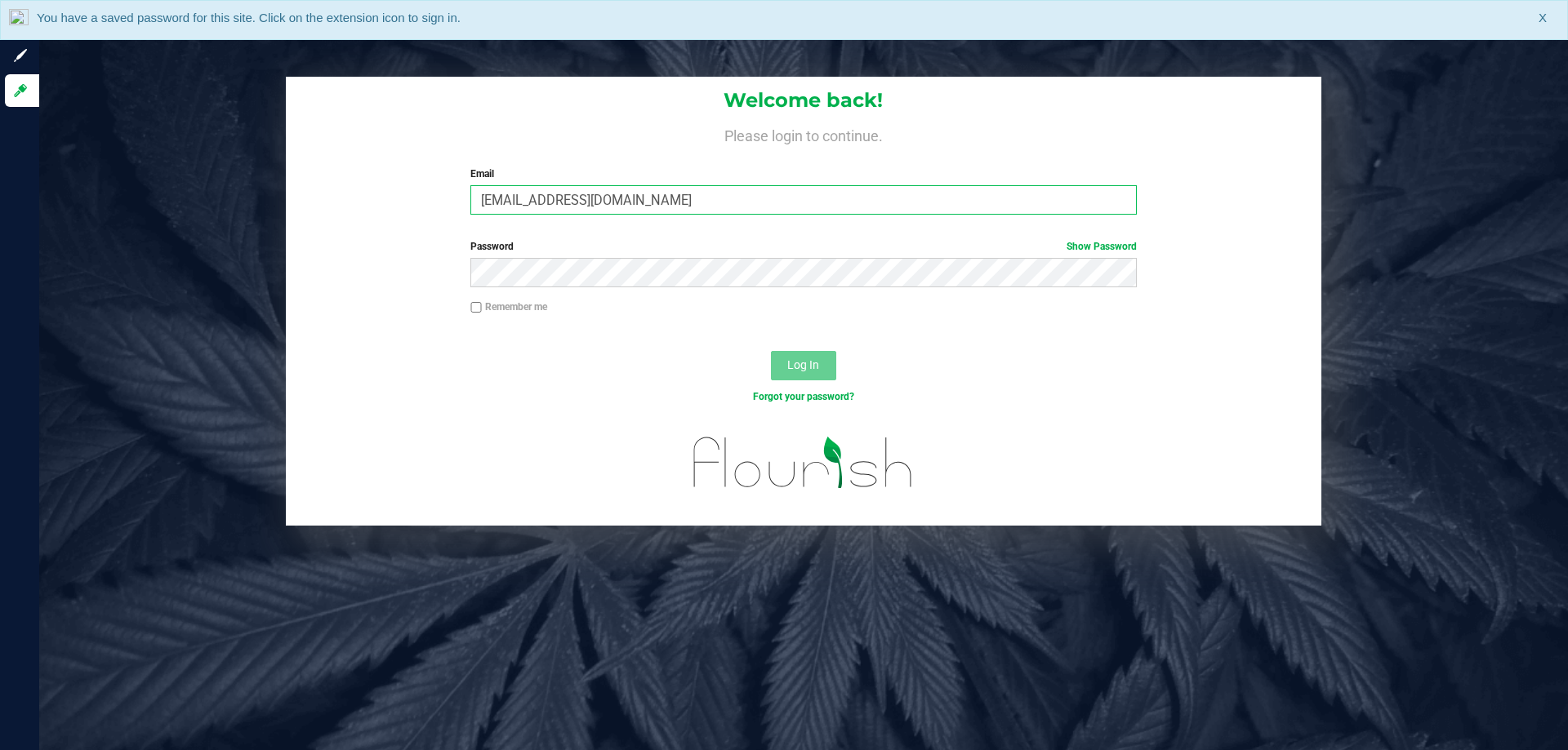
type input "[EMAIL_ADDRESS][DOMAIN_NAME]"
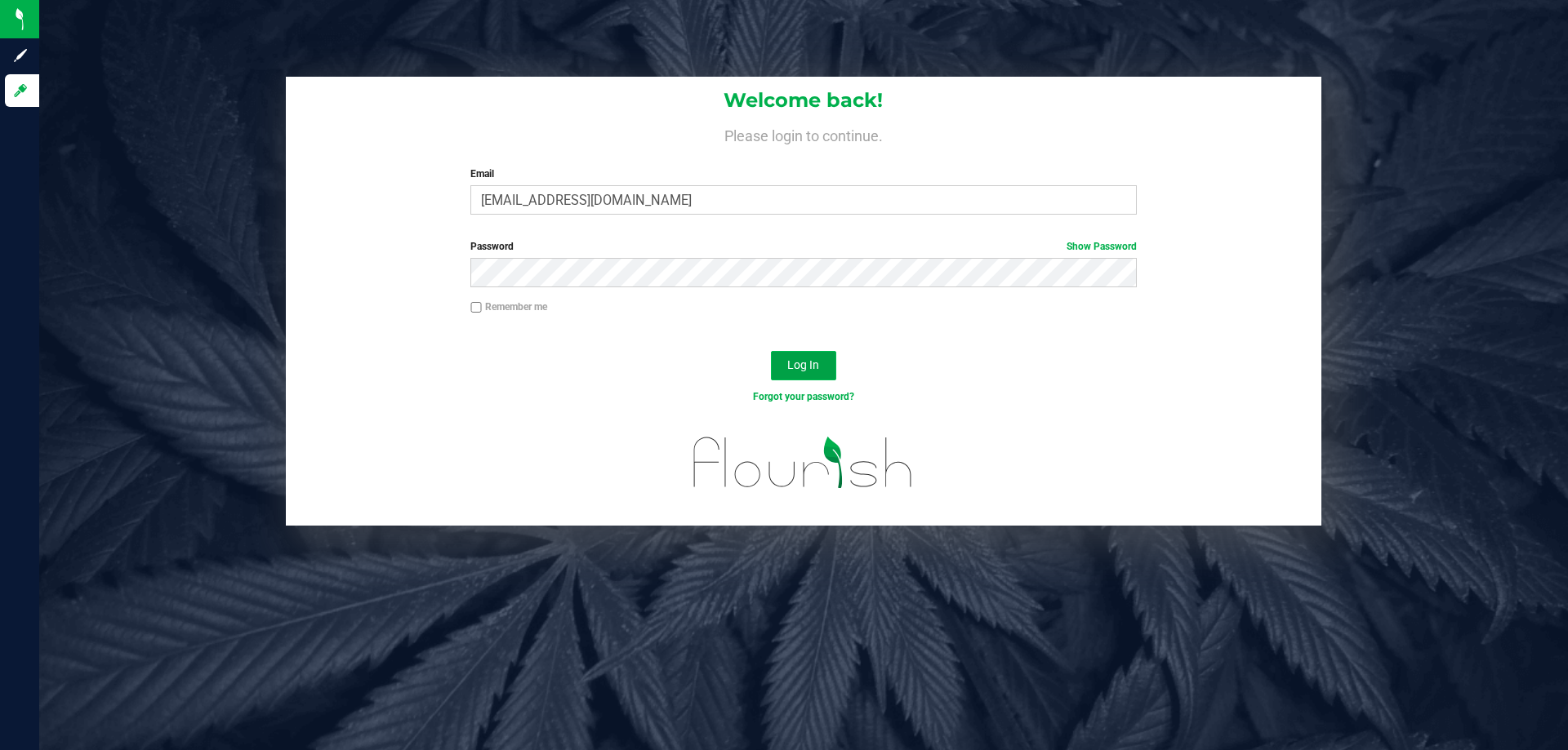
click at [824, 374] on button "Log In" at bounding box center [804, 366] width 65 height 29
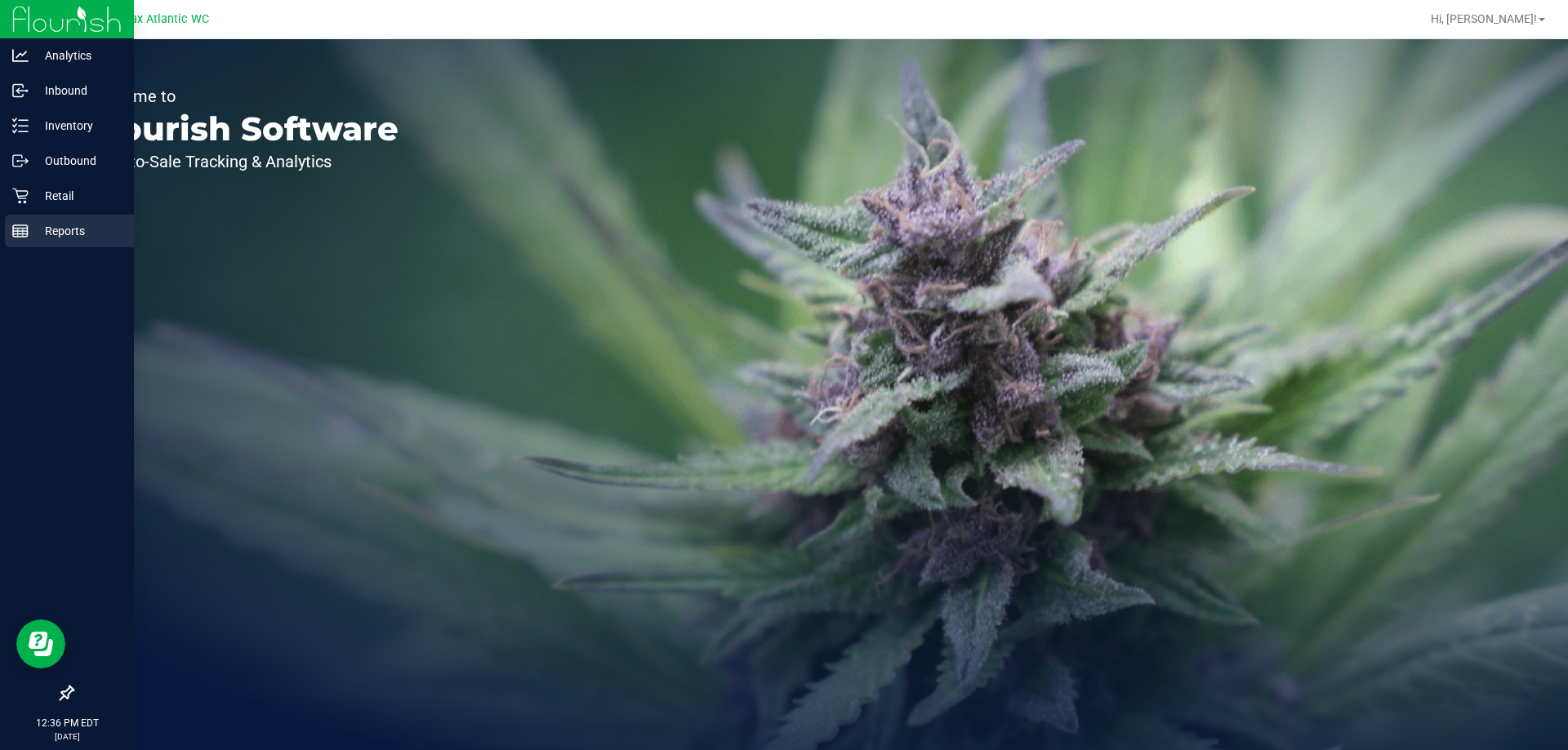
click at [26, 224] on icon at bounding box center [20, 231] width 16 height 16
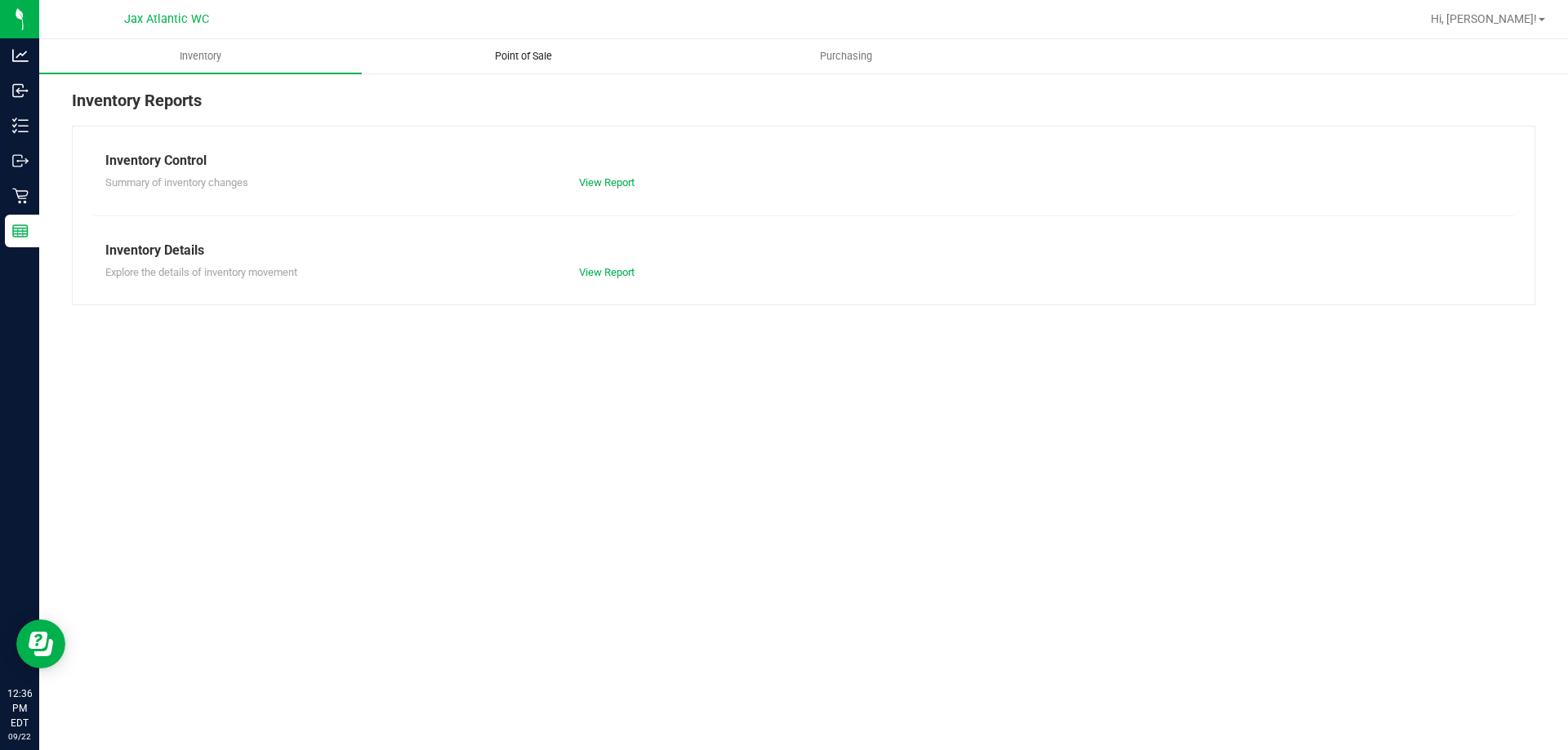
click at [519, 54] on span "Point of Sale" at bounding box center [524, 56] width 102 height 15
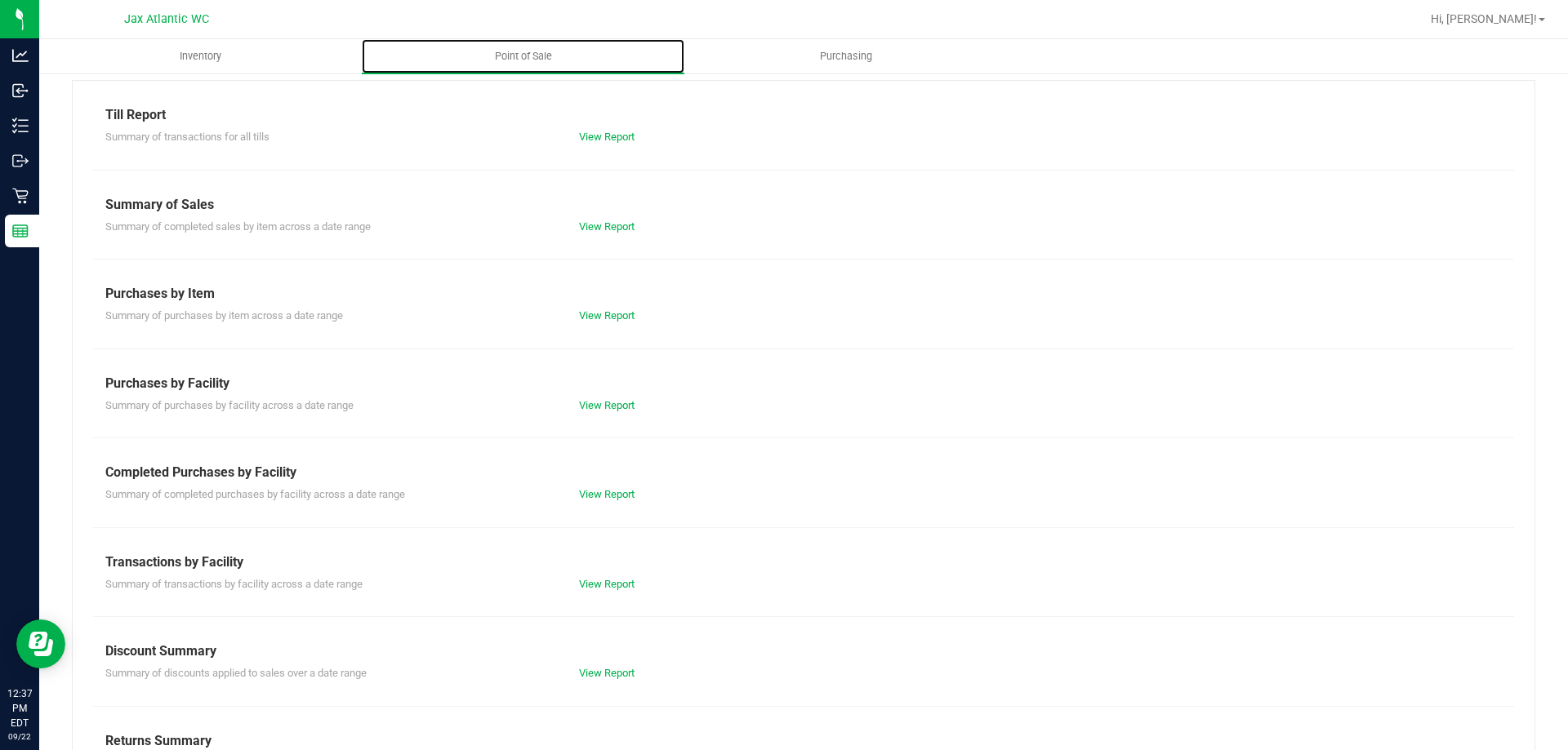
scroll to position [108, 0]
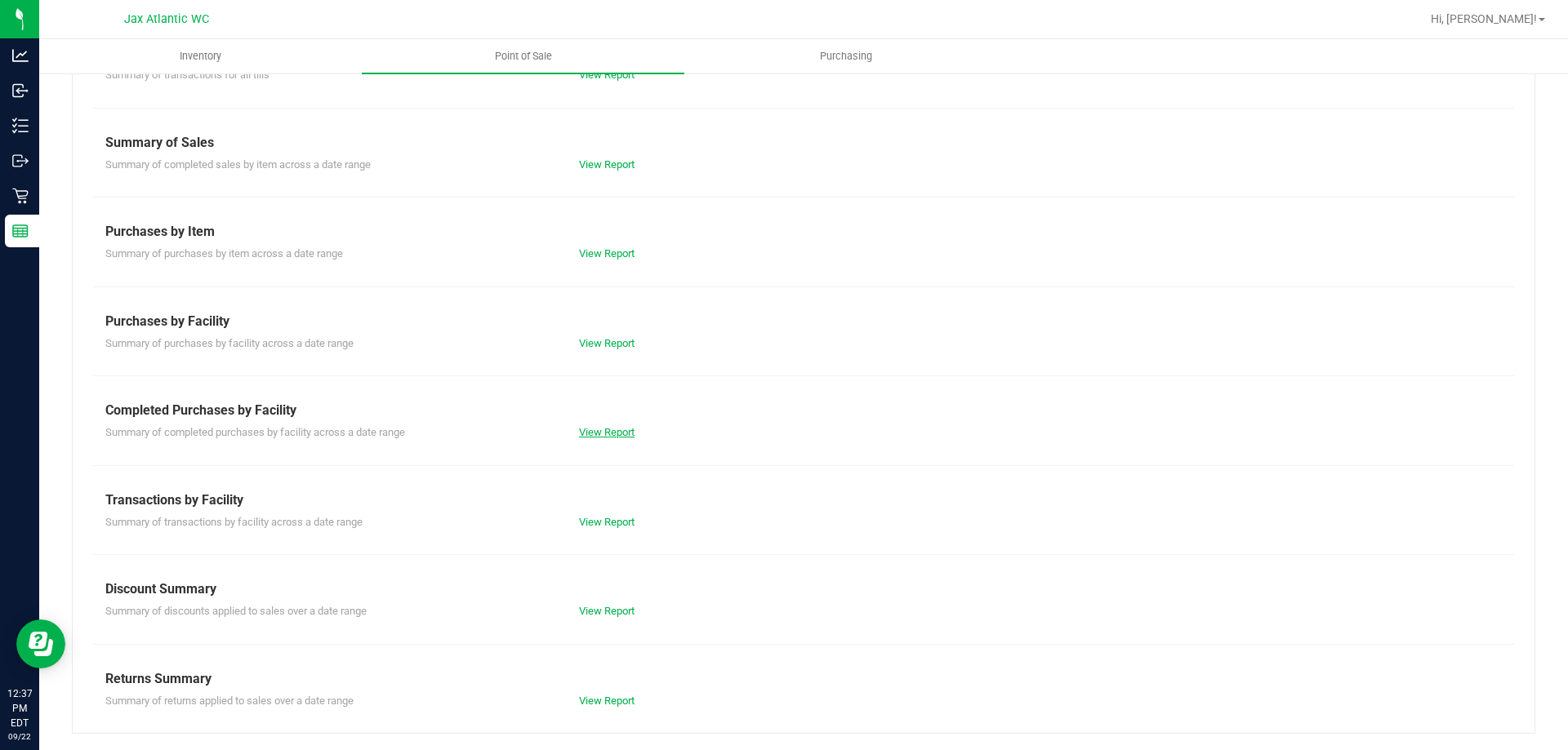
click at [603, 433] on link "View Report" at bounding box center [607, 432] width 56 height 12
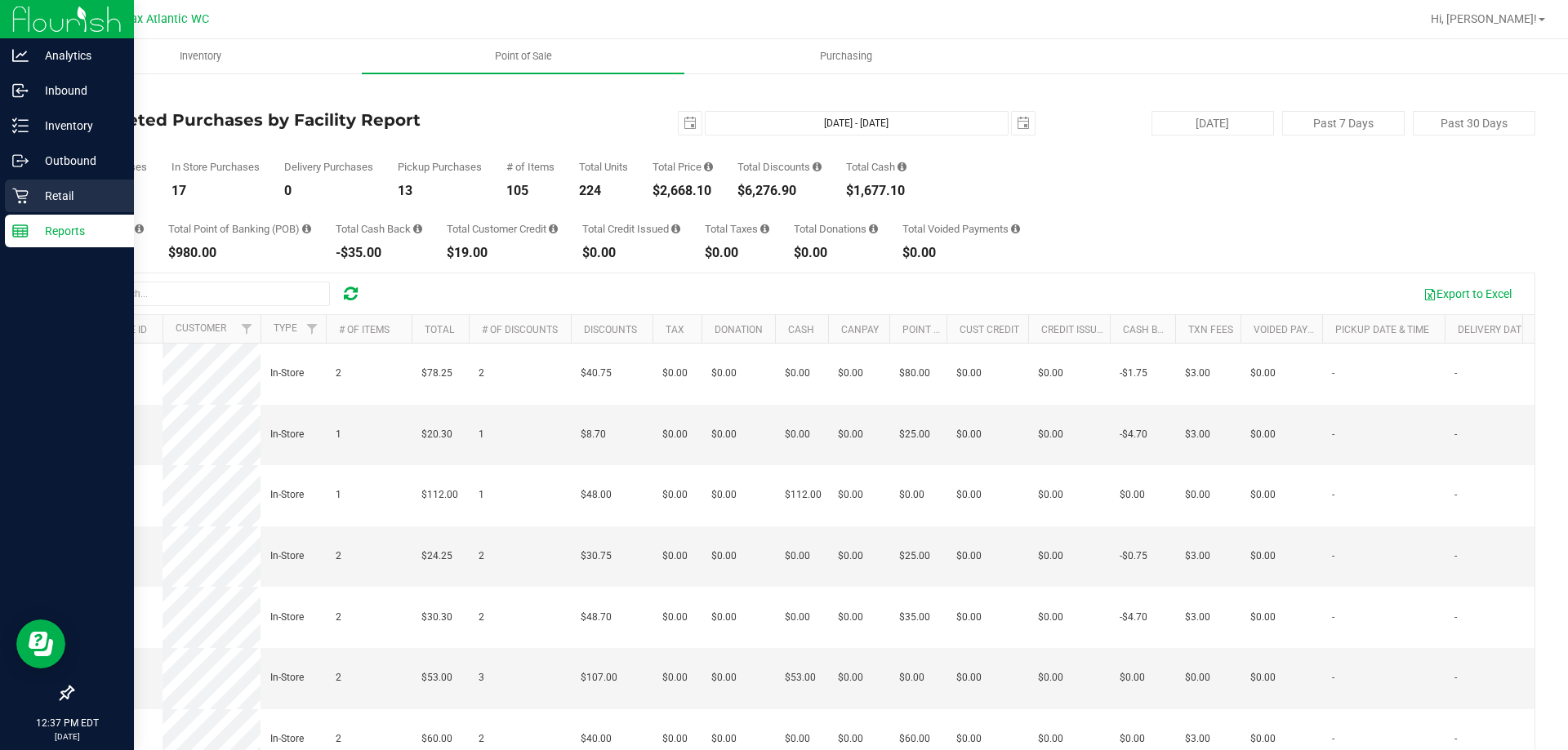
click at [22, 200] on icon at bounding box center [20, 195] width 16 height 16
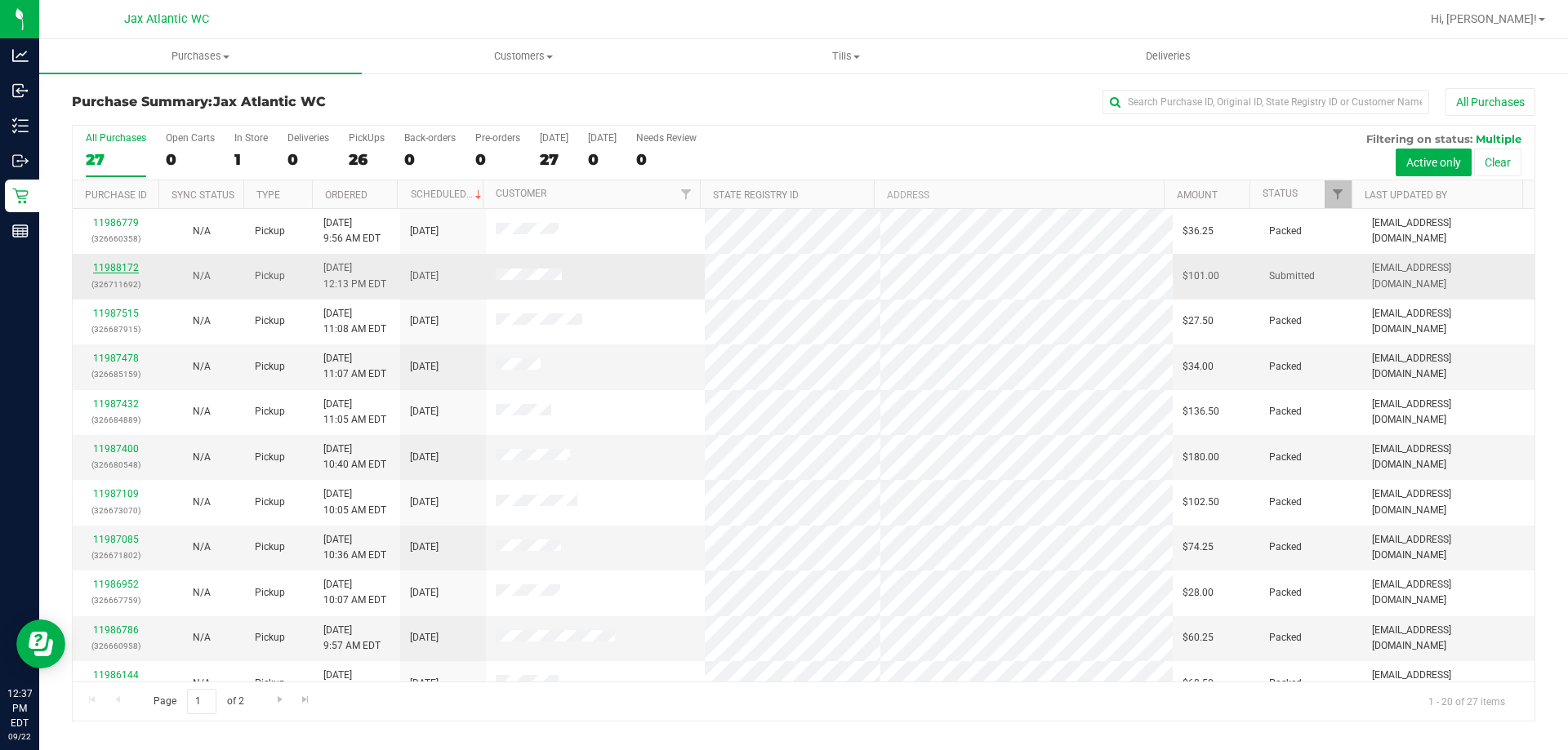
click at [102, 264] on link "11988172" at bounding box center [115, 267] width 46 height 11
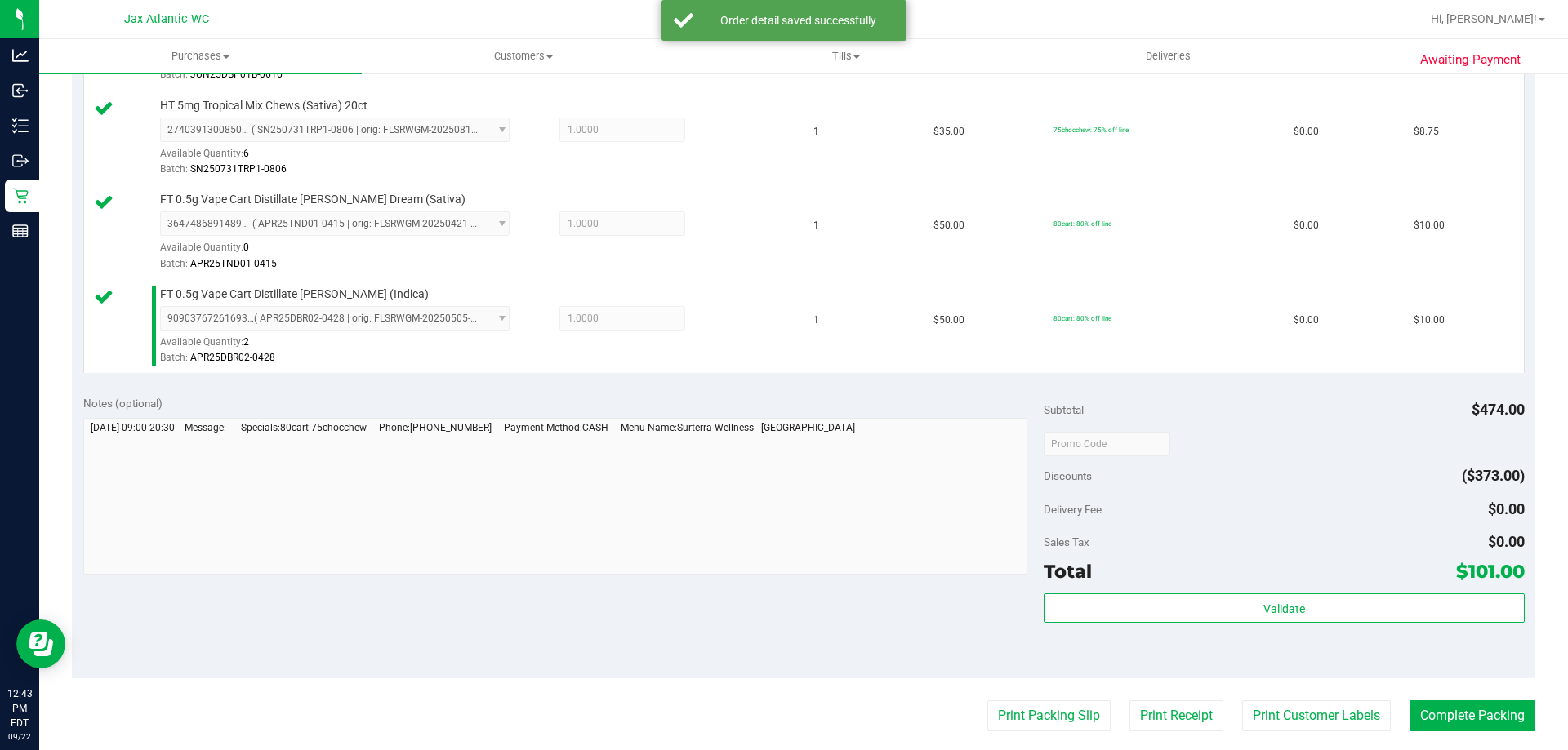
scroll to position [1306, 0]
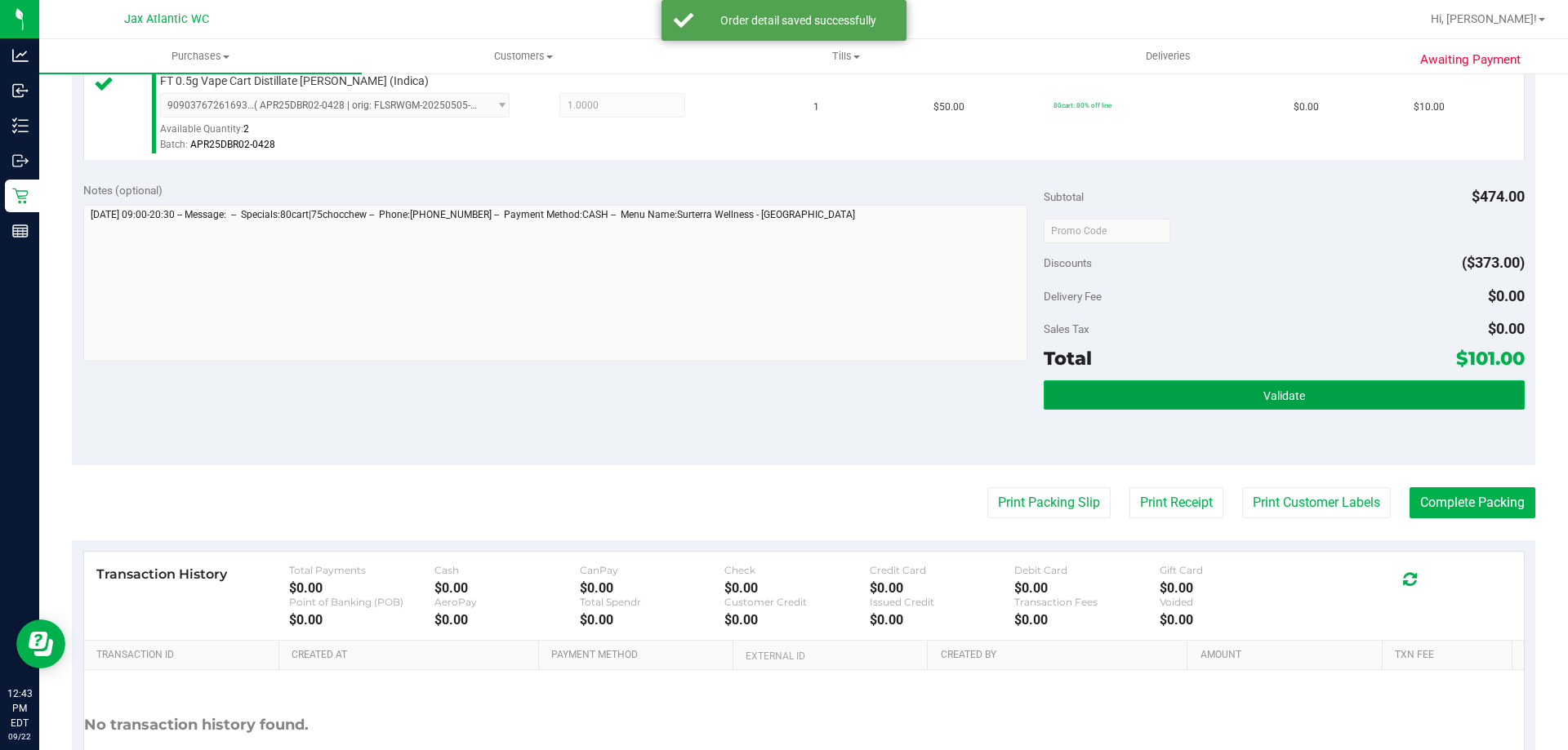
click at [1050, 394] on button "Validate" at bounding box center [1284, 395] width 480 height 29
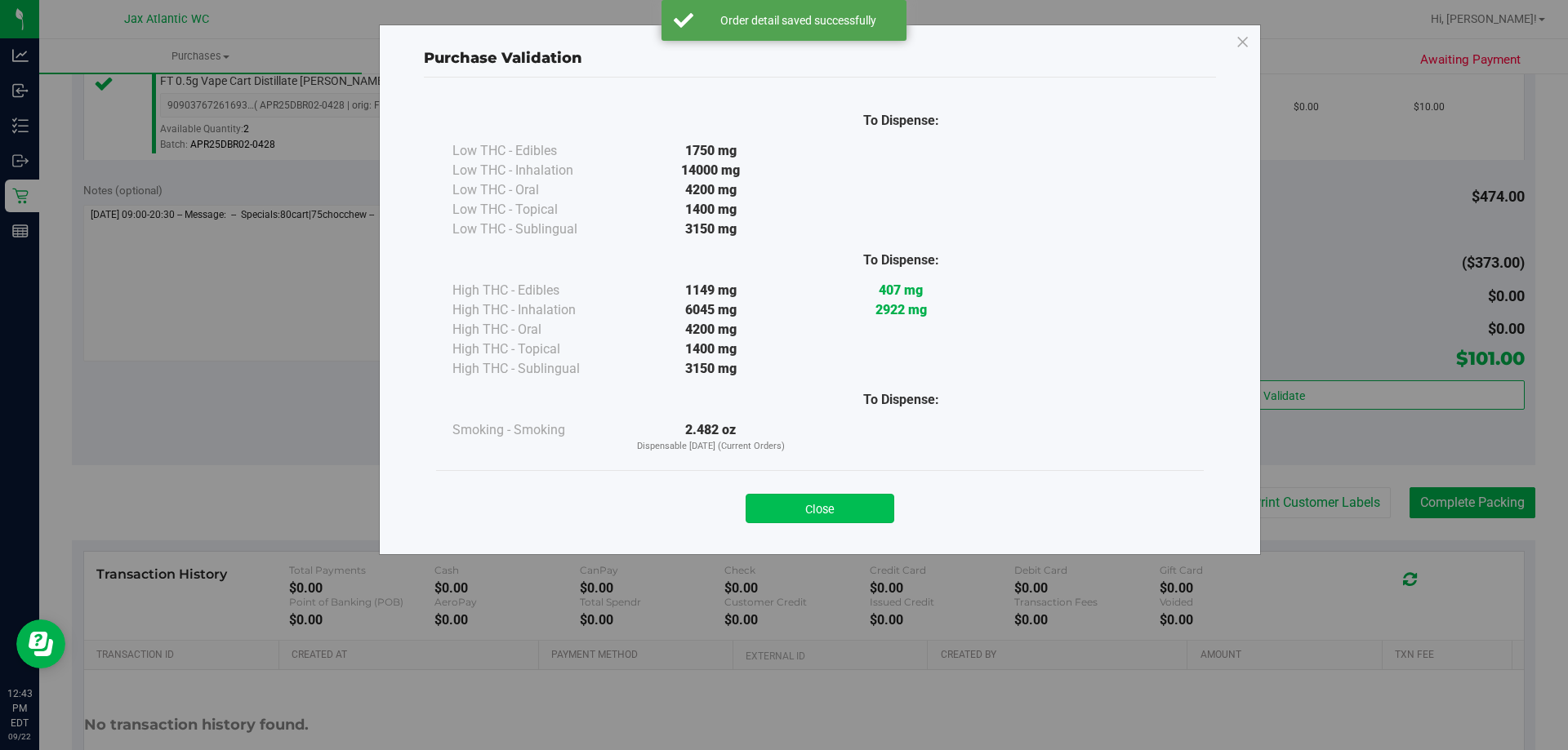
click at [800, 503] on button "Close" at bounding box center [820, 508] width 149 height 29
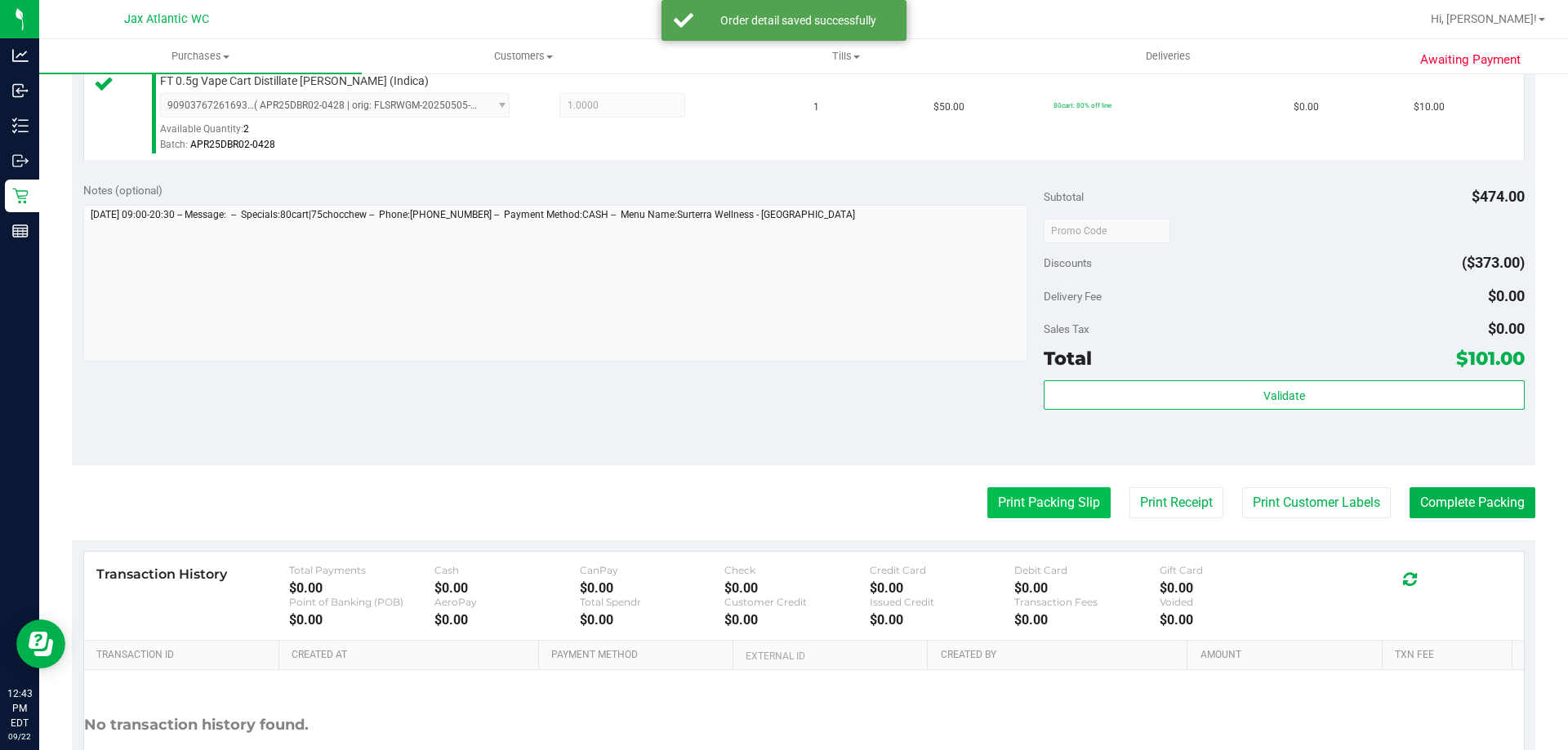
click at [1021, 494] on button "Print Packing Slip" at bounding box center [1049, 503] width 123 height 31
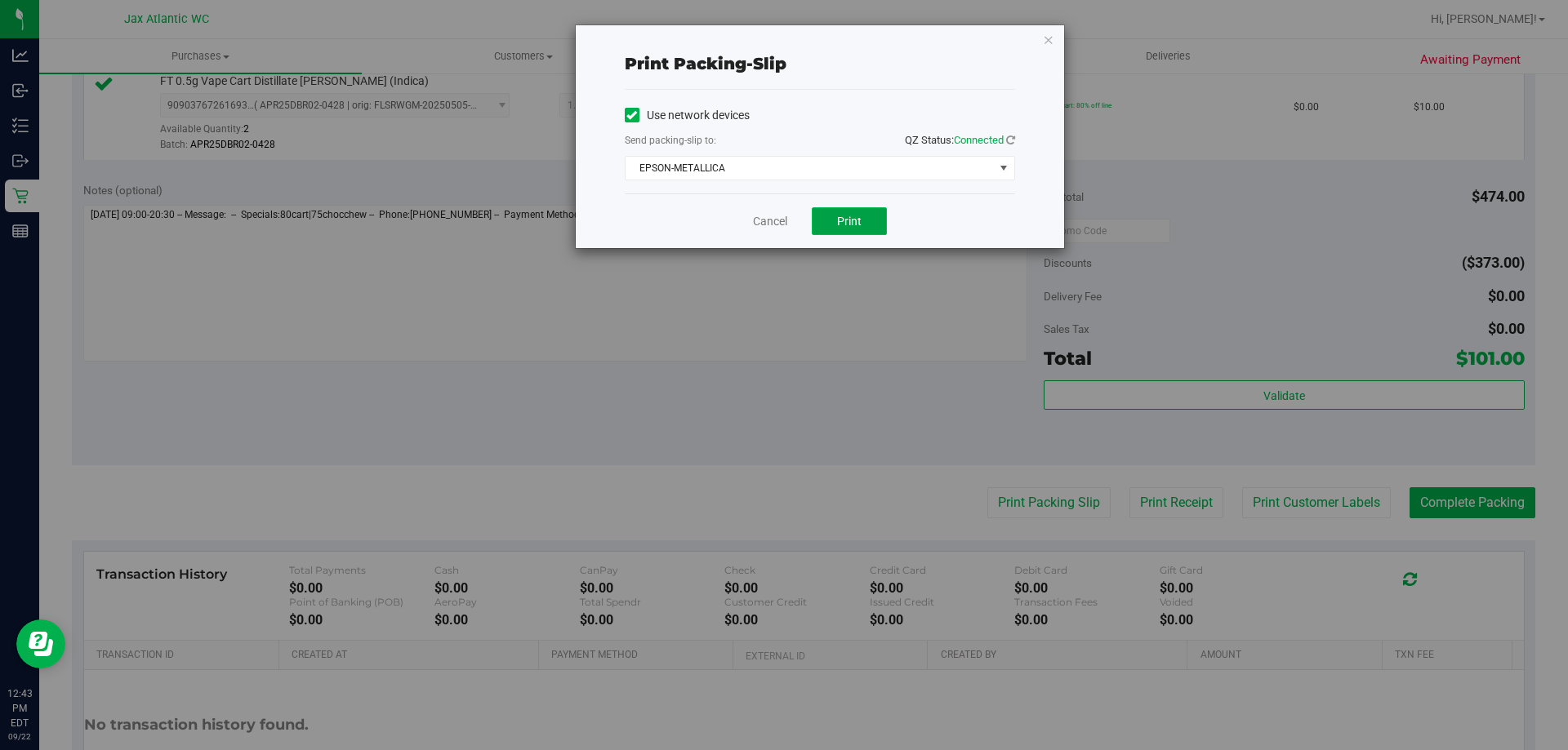
click at [841, 215] on span "Print" at bounding box center [849, 221] width 24 height 13
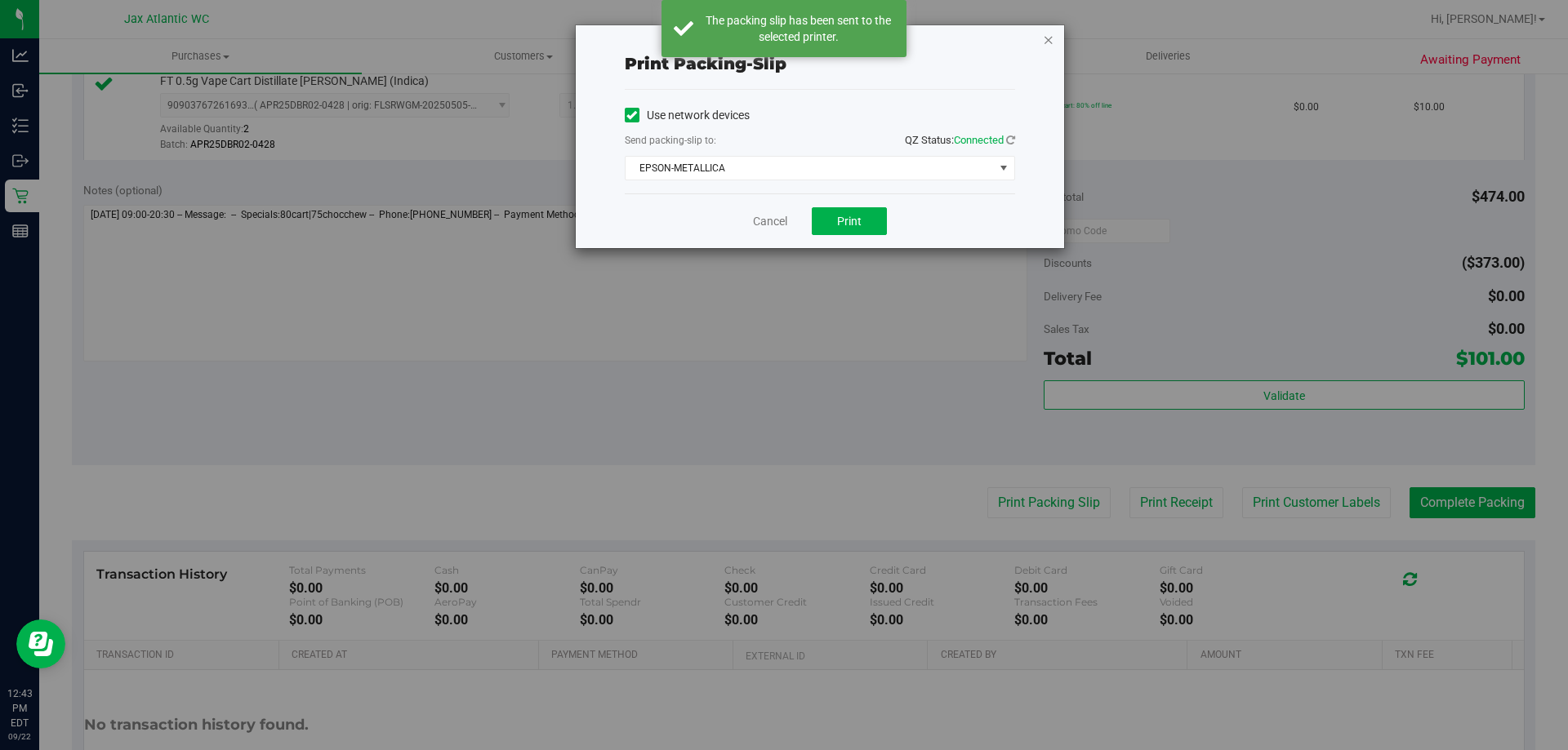
click at [1049, 41] on icon "button" at bounding box center [1048, 39] width 11 height 20
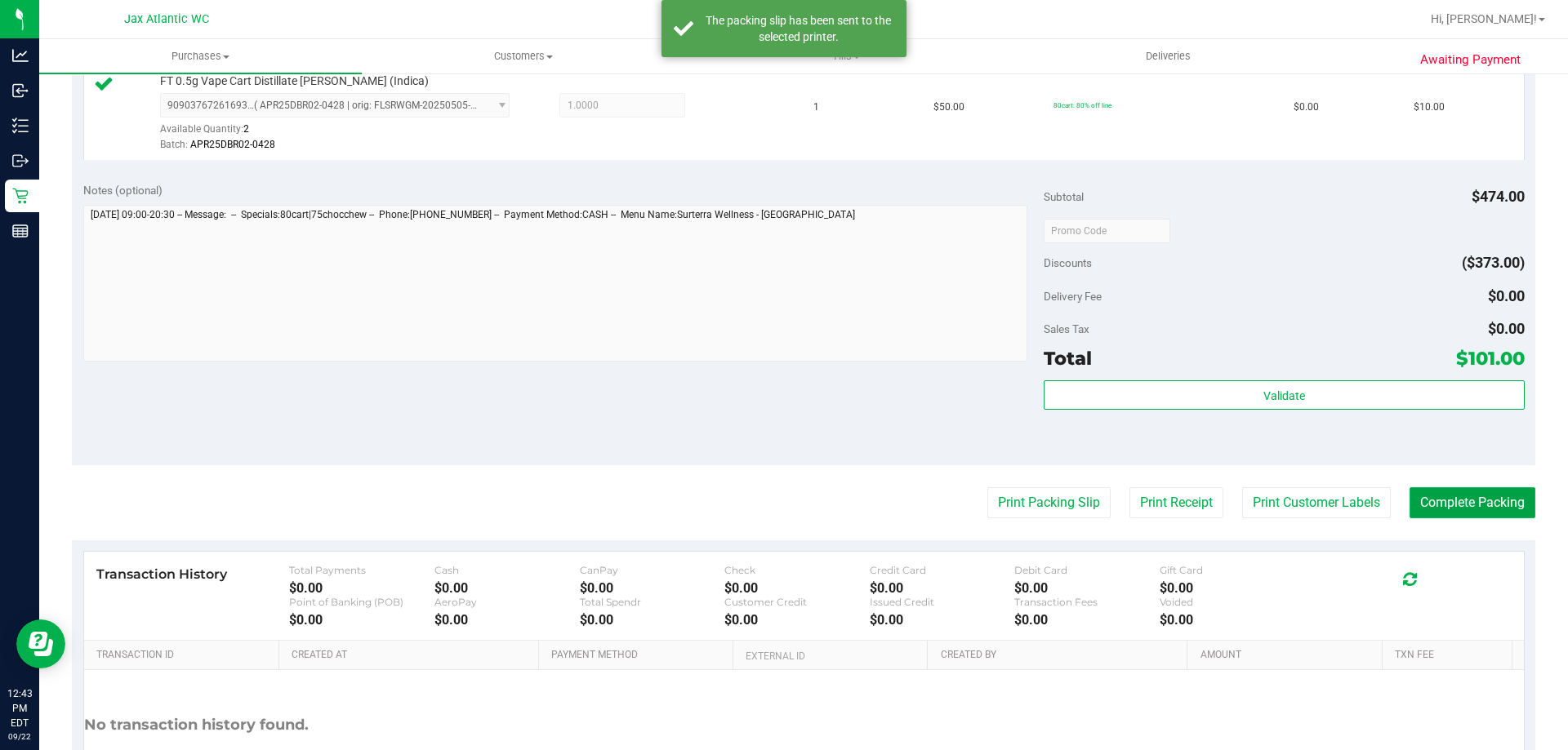
click at [1437, 505] on button "Complete Packing" at bounding box center [1472, 503] width 126 height 31
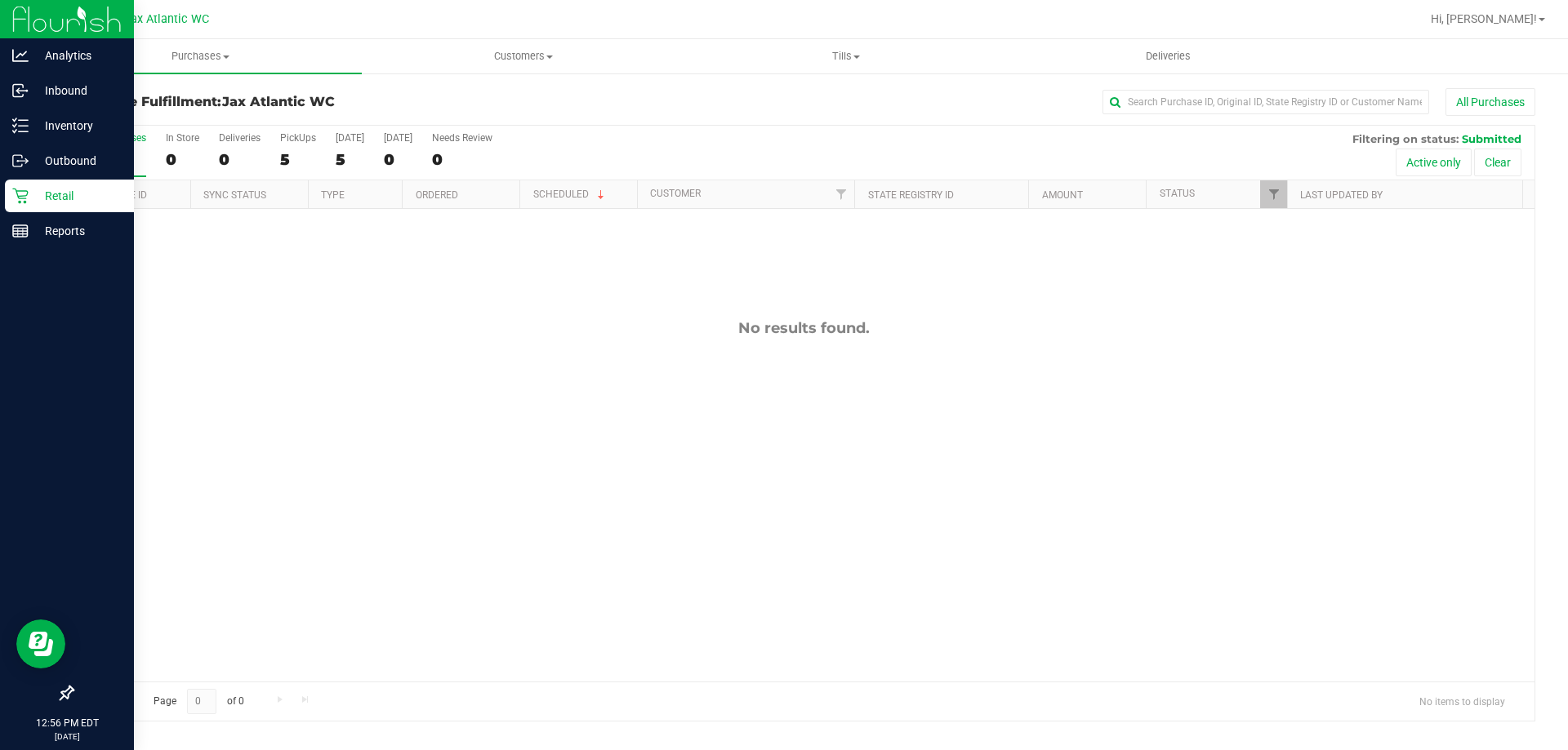
click at [30, 197] on p "Retail" at bounding box center [77, 195] width 98 height 20
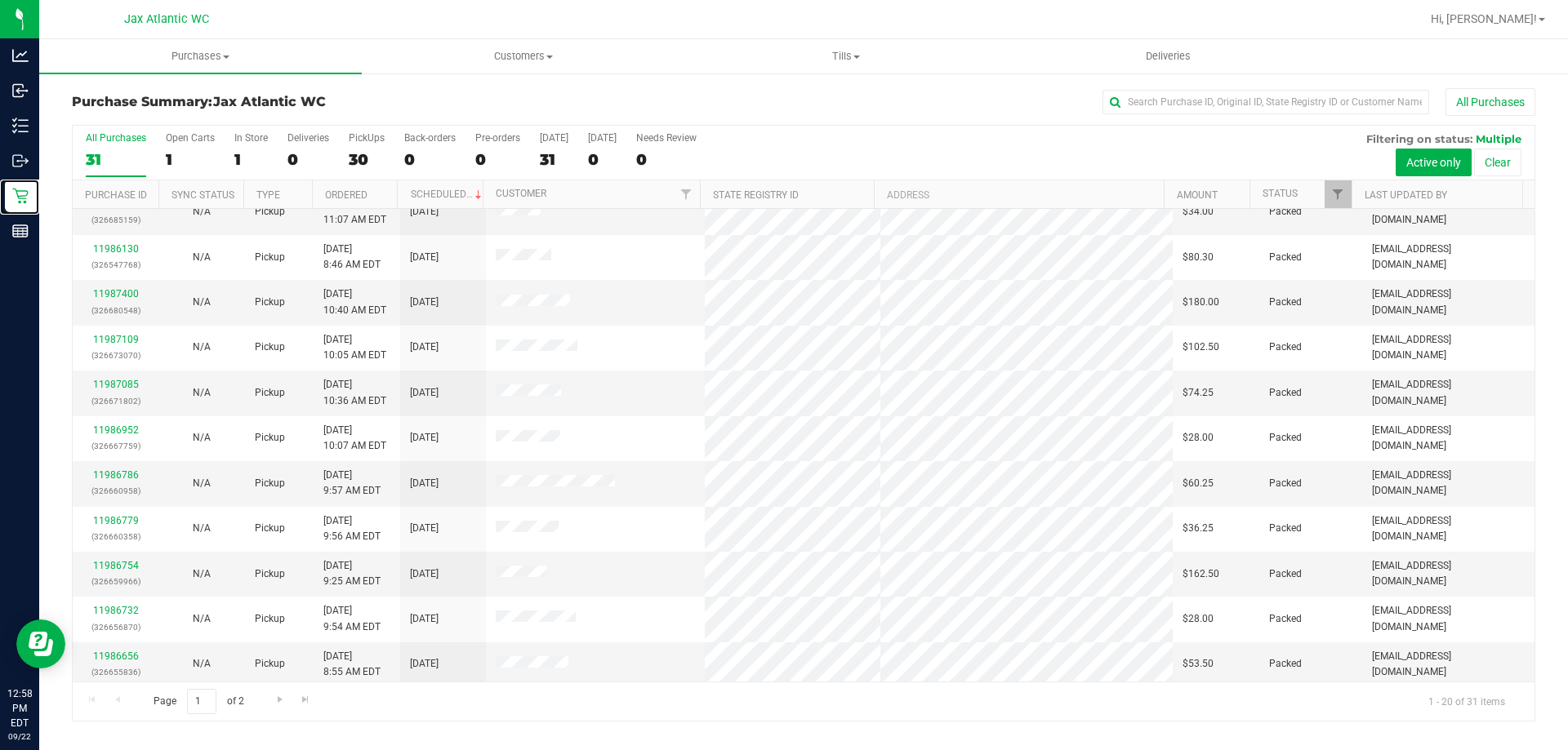
scroll to position [431, 0]
click at [281, 703] on span "Go to the next page" at bounding box center [280, 699] width 13 height 13
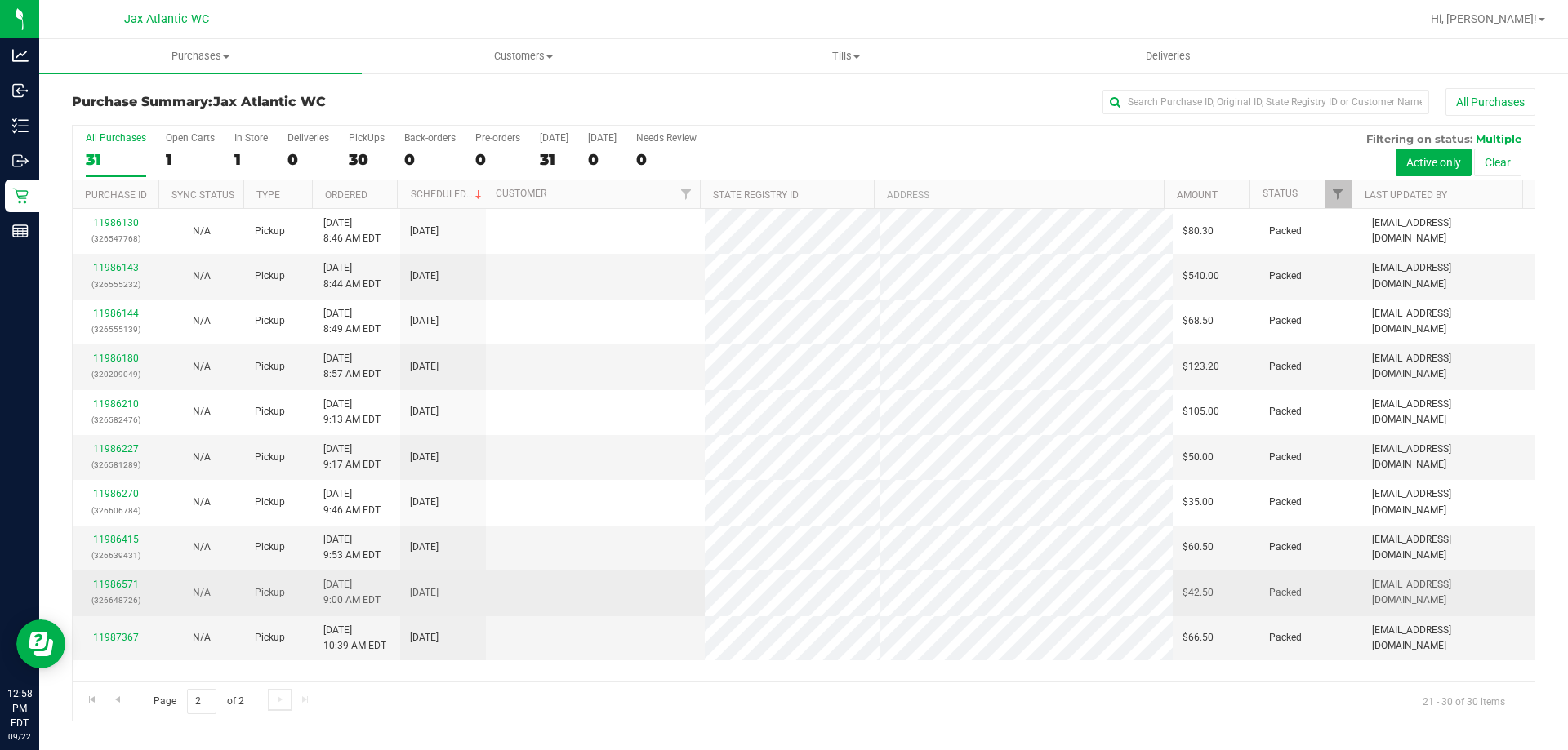
scroll to position [0, 0]
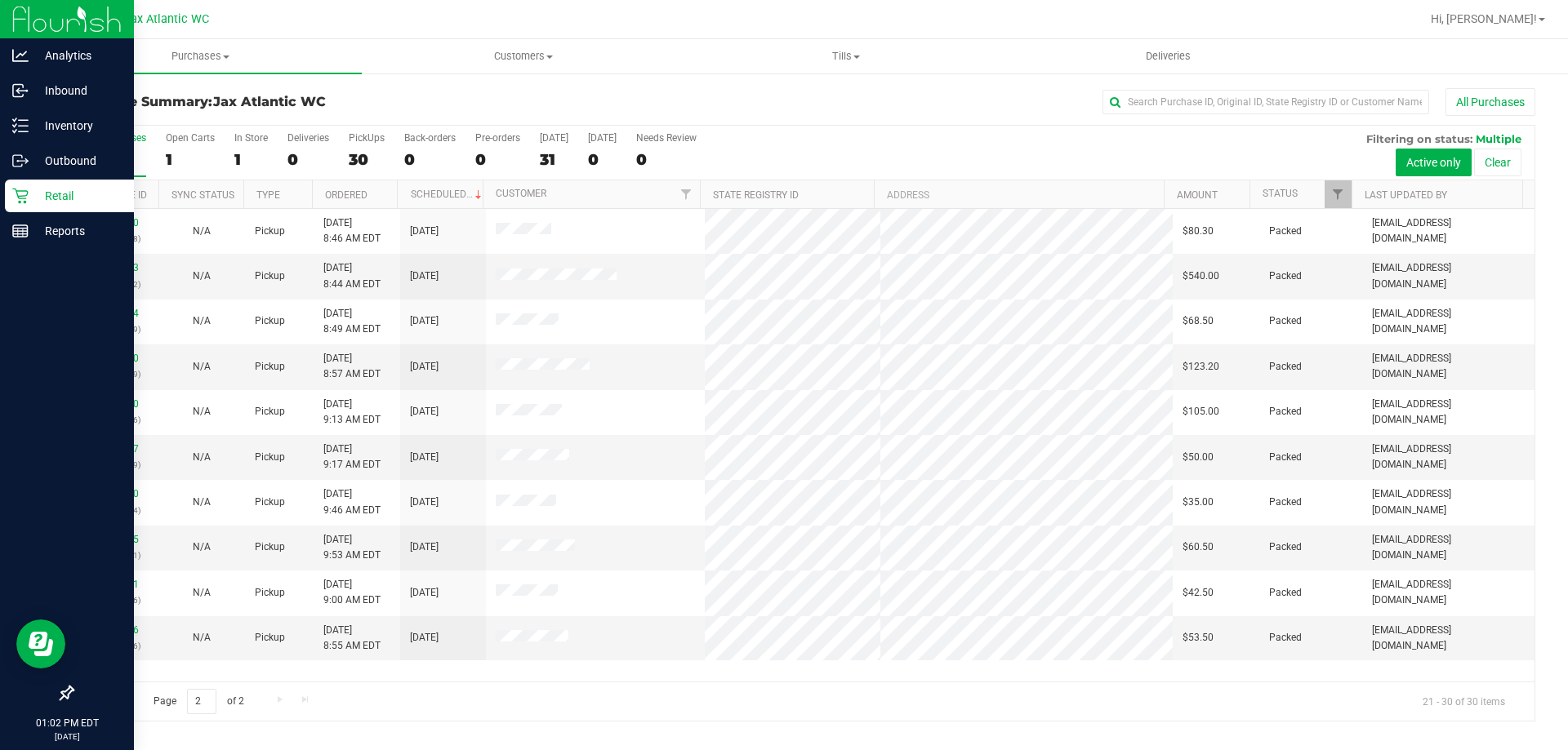
click at [22, 191] on icon at bounding box center [20, 196] width 15 height 15
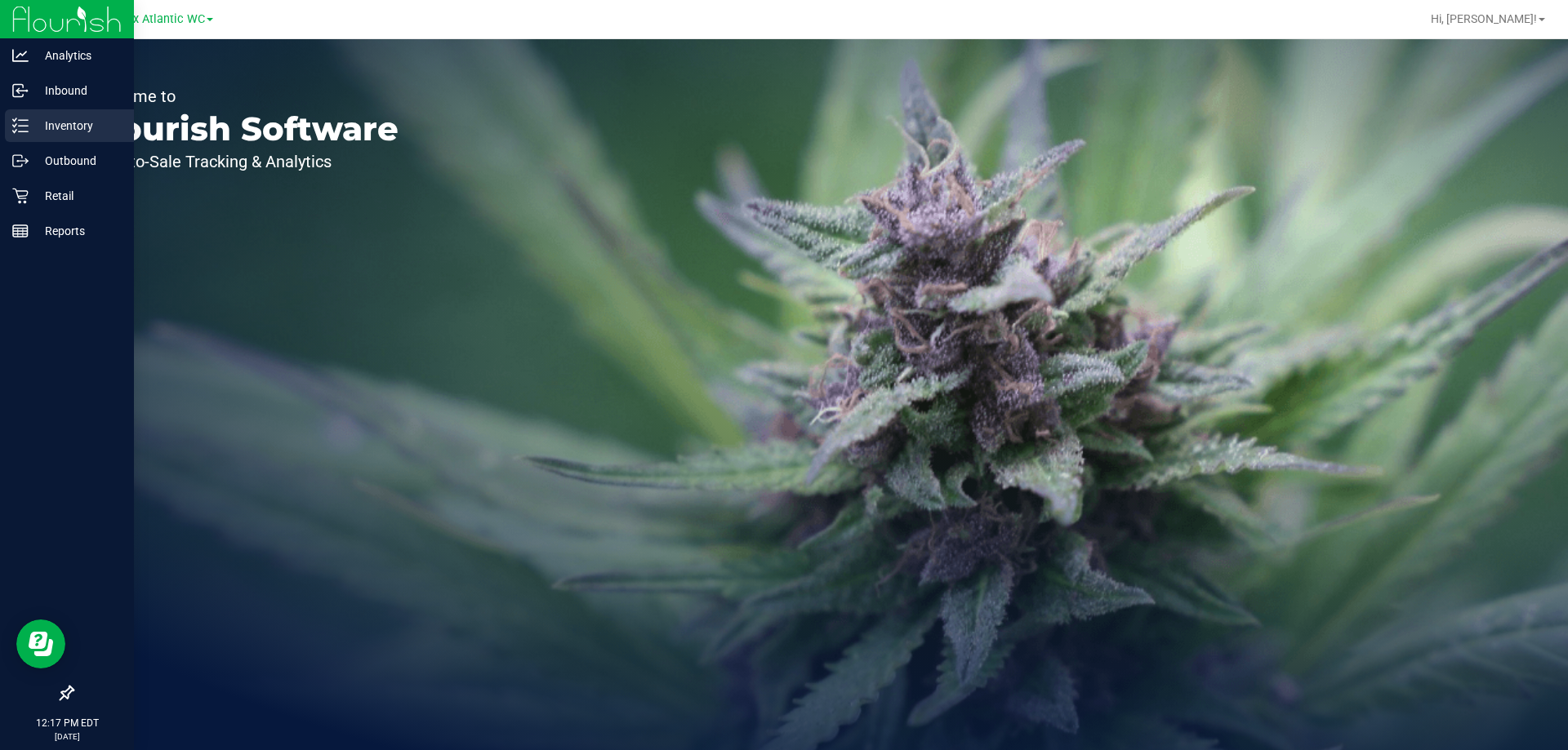
click at [32, 134] on p "Inventory" at bounding box center [77, 126] width 98 height 20
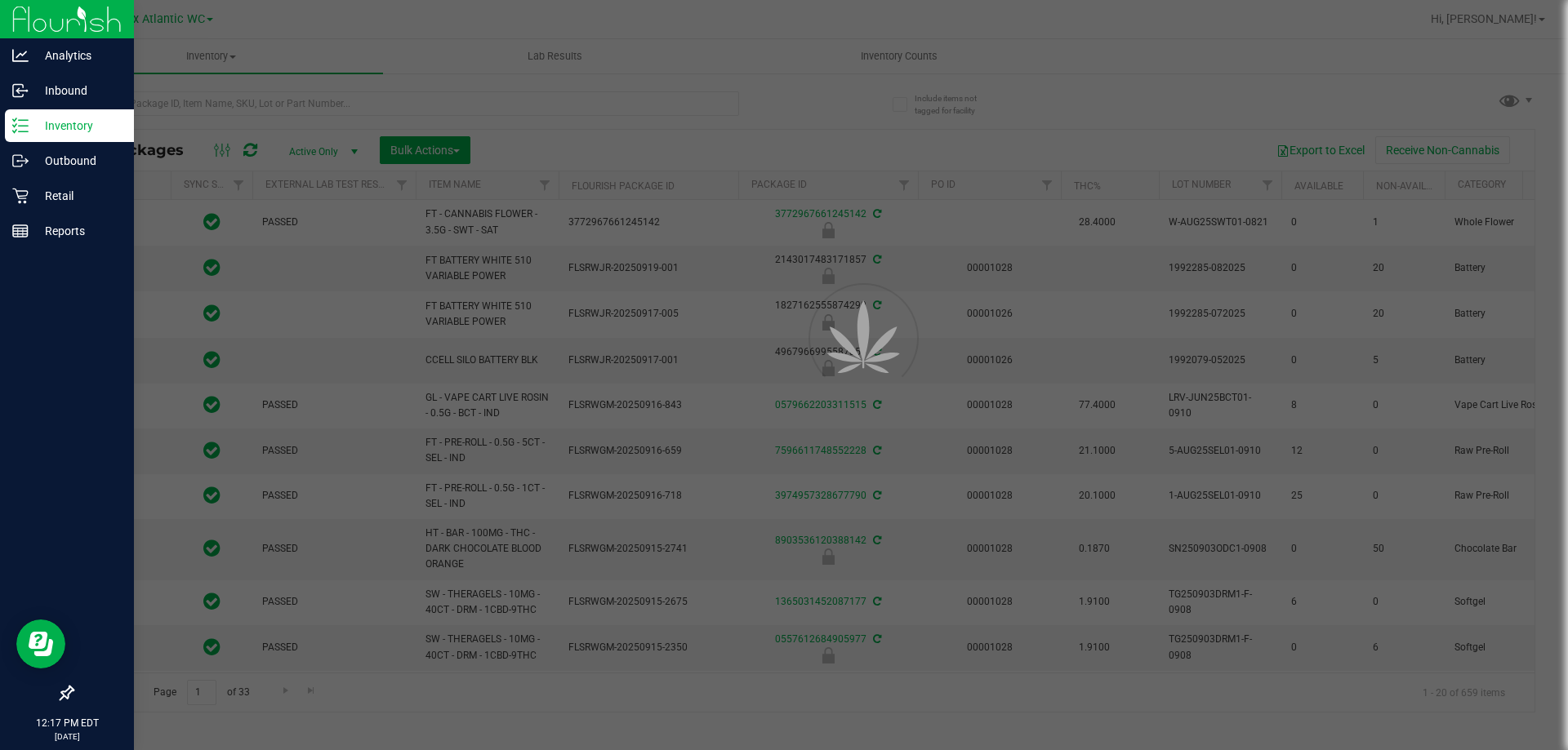
type input "[DATE]"
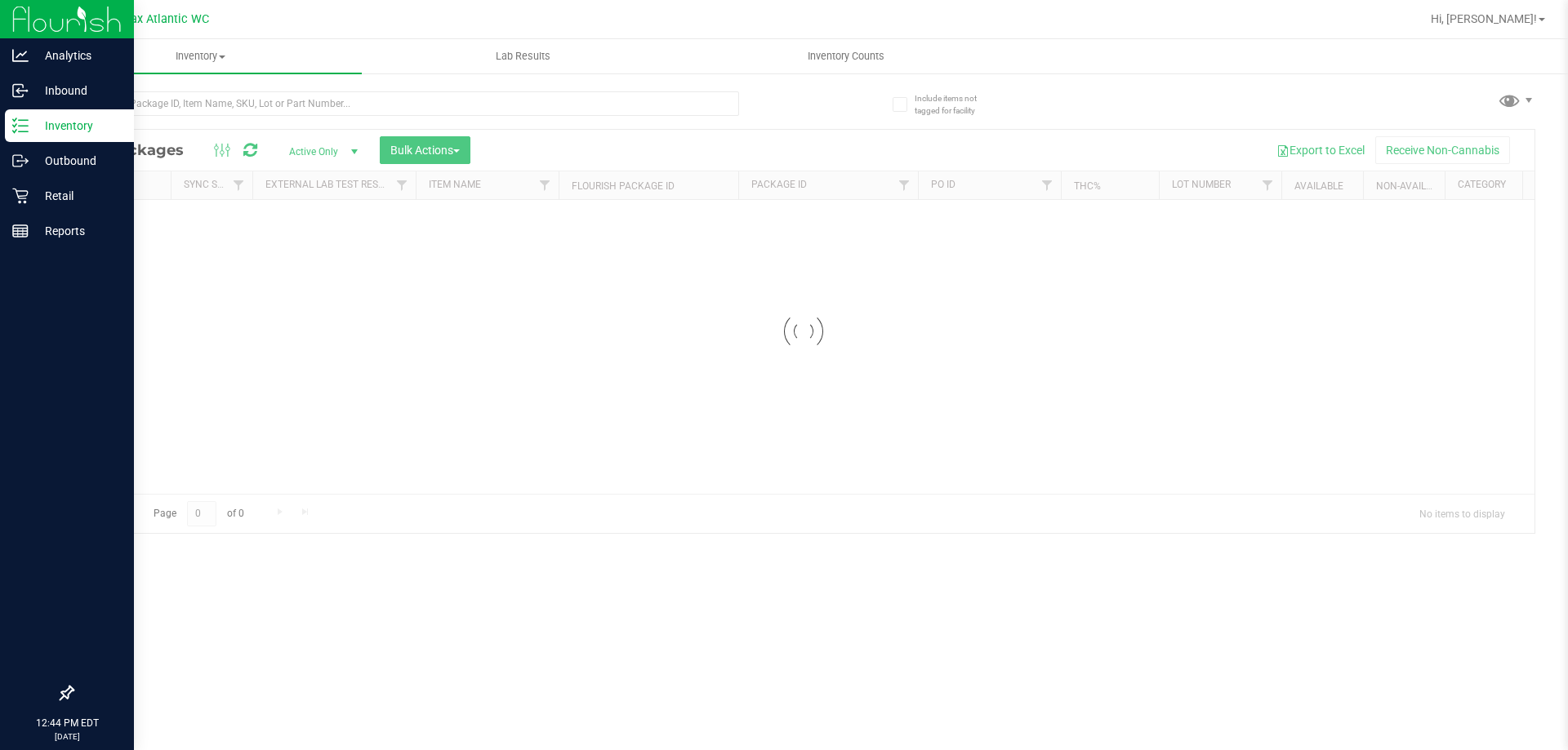
click at [48, 124] on p "Inventory" at bounding box center [77, 126] width 98 height 20
